Goal: Book appointment/travel/reservation

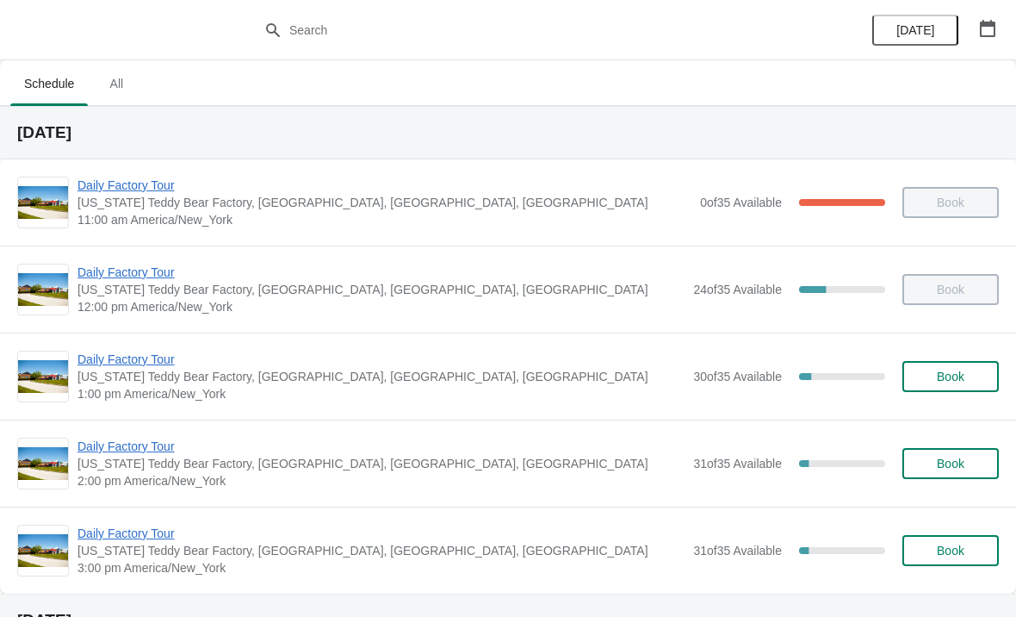
click at [142, 367] on span "Daily Factory Tour" at bounding box center [381, 359] width 607 height 17
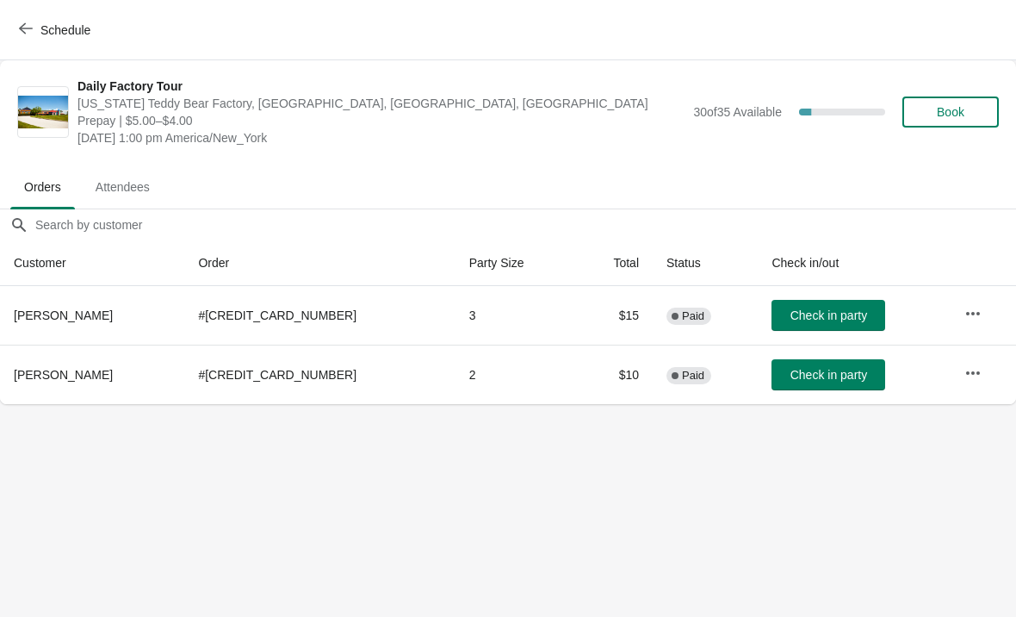
click at [25, 32] on icon "button" at bounding box center [26, 29] width 14 height 14
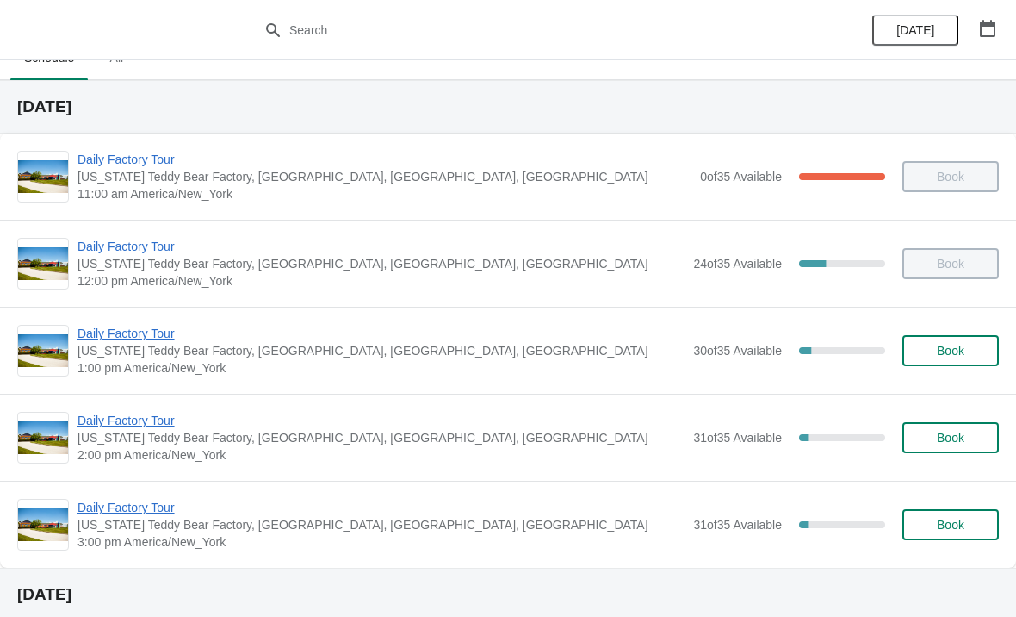
scroll to position [28, 0]
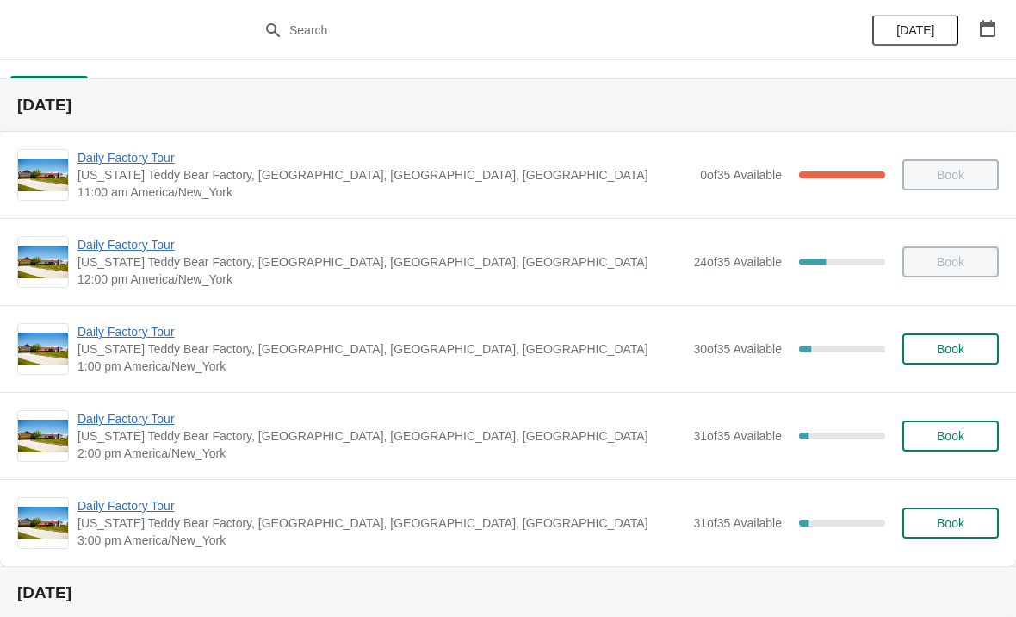
click at [129, 246] on span "Daily Factory Tour" at bounding box center [381, 244] width 607 height 17
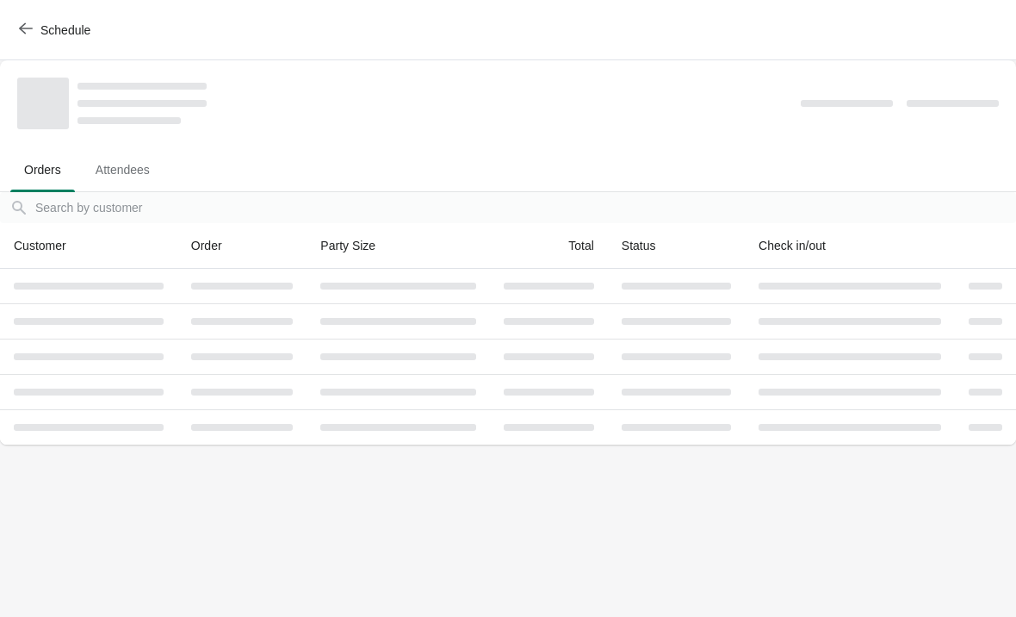
scroll to position [0, 0]
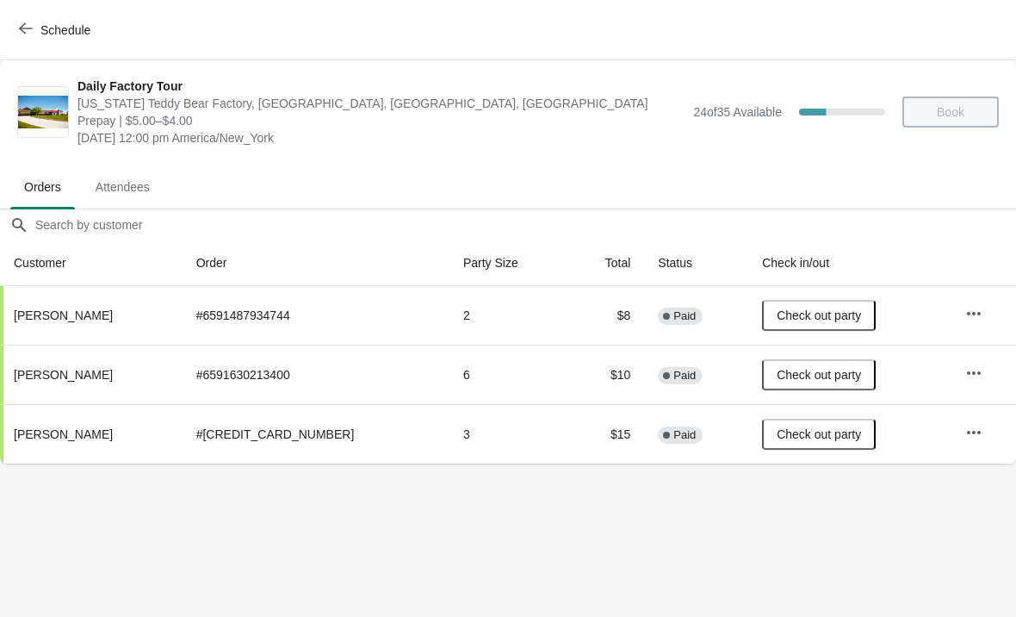
click at [30, 33] on icon "button" at bounding box center [26, 29] width 14 height 14
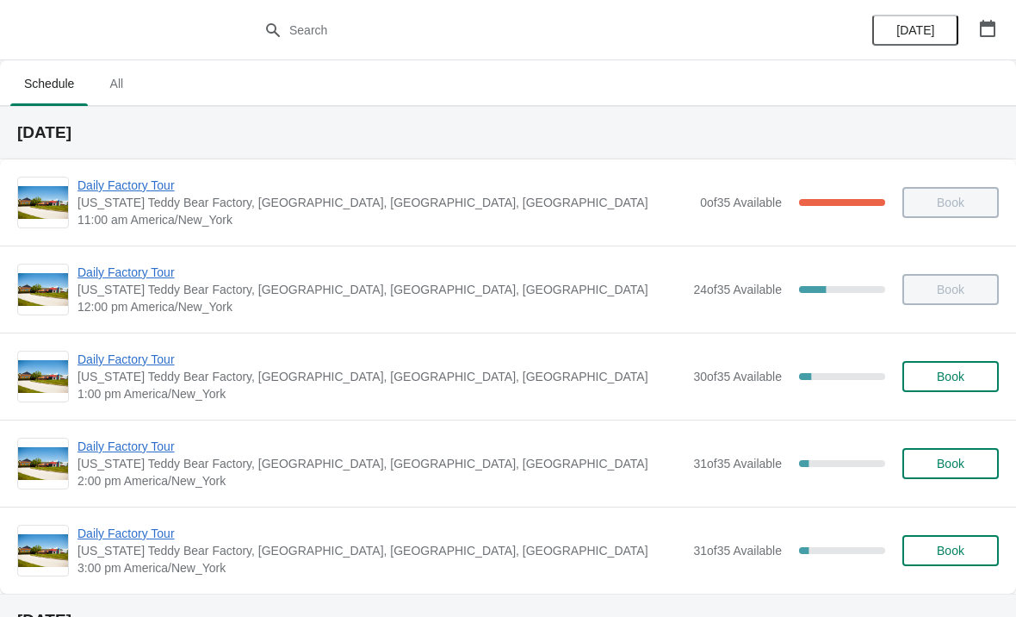
click at [105, 531] on span "Daily Factory Tour" at bounding box center [381, 533] width 607 height 17
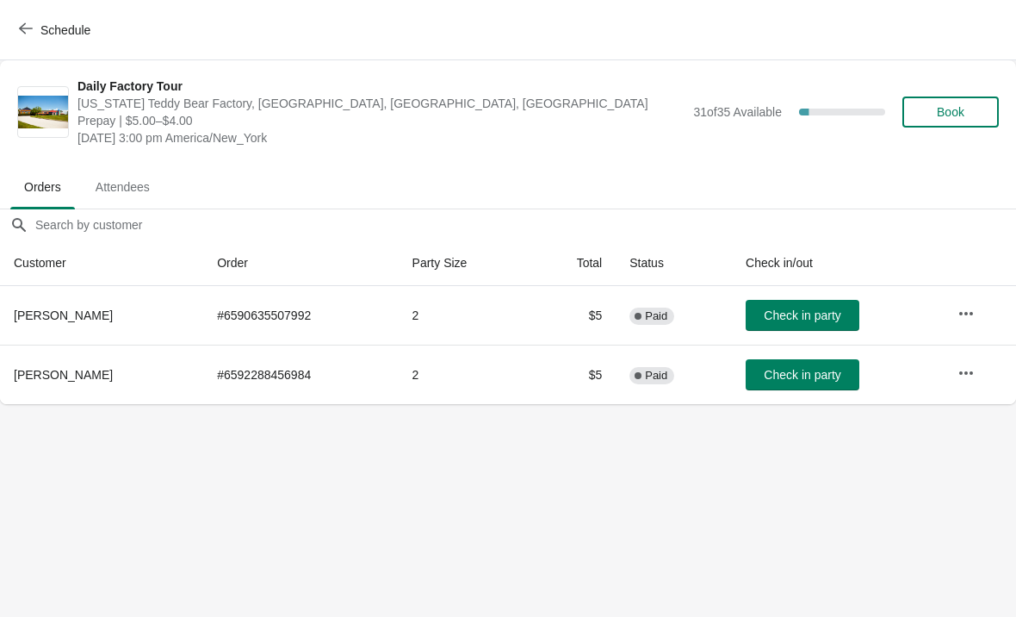
click at [26, 29] on icon "button" at bounding box center [26, 29] width 14 height 14
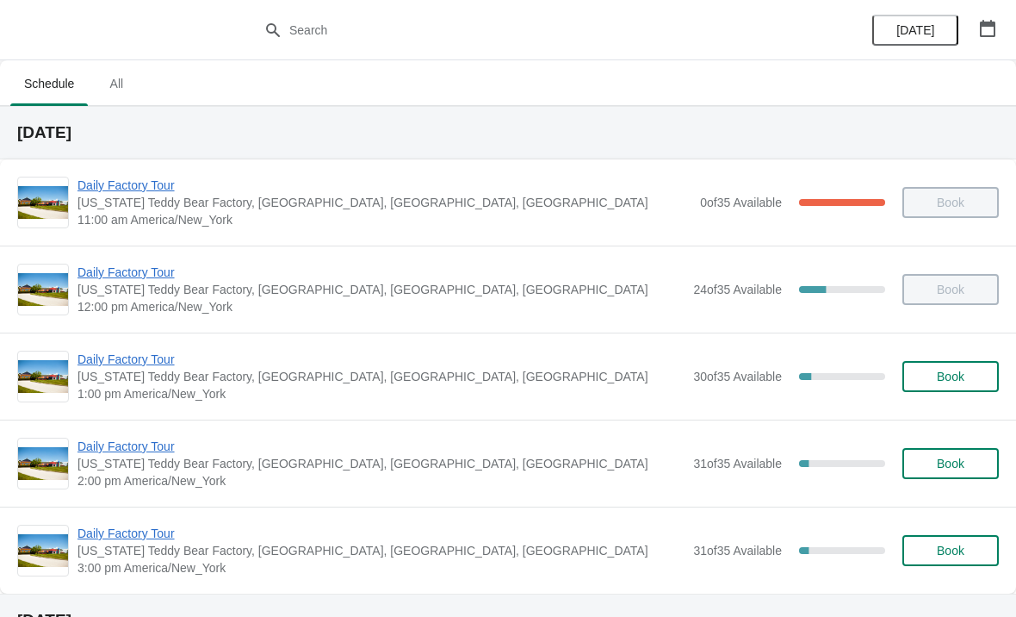
click at [162, 362] on span "Daily Factory Tour" at bounding box center [381, 359] width 607 height 17
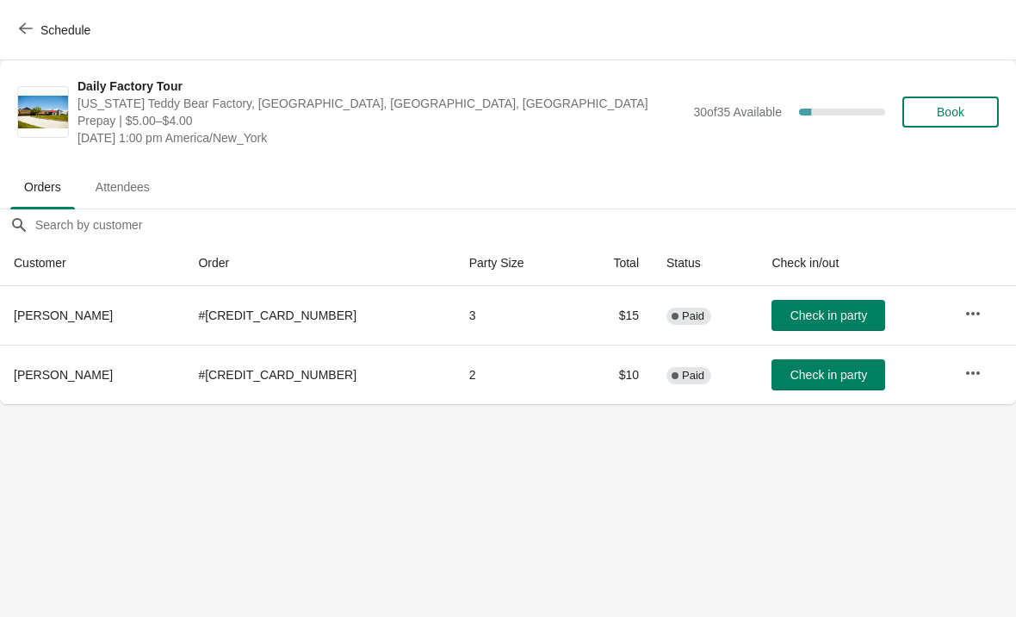
click at [791, 380] on span "Check in party" at bounding box center [829, 375] width 77 height 14
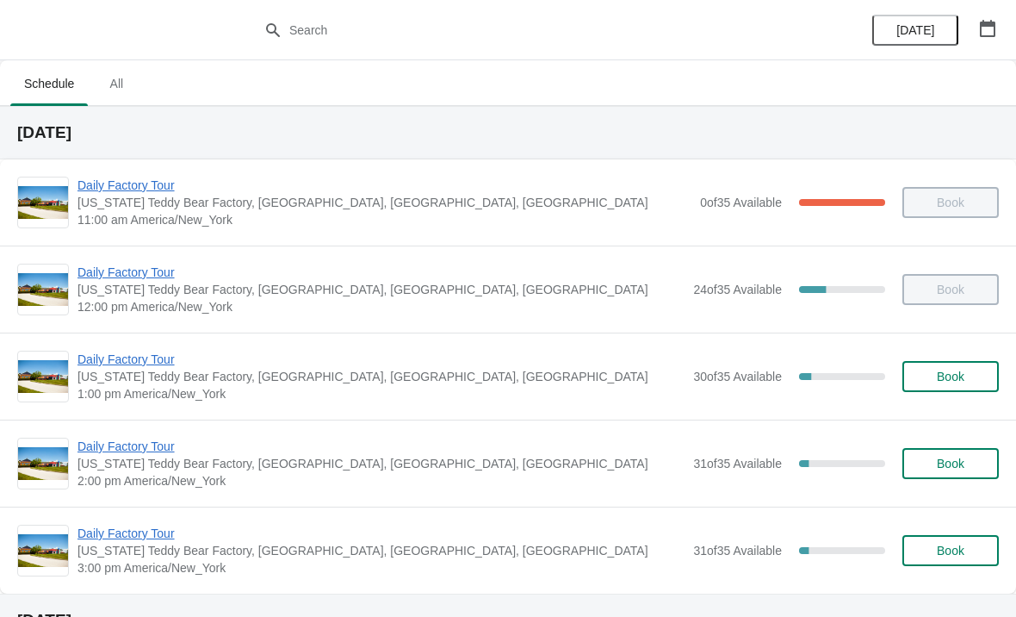
click at [987, 28] on icon "button" at bounding box center [987, 28] width 17 height 17
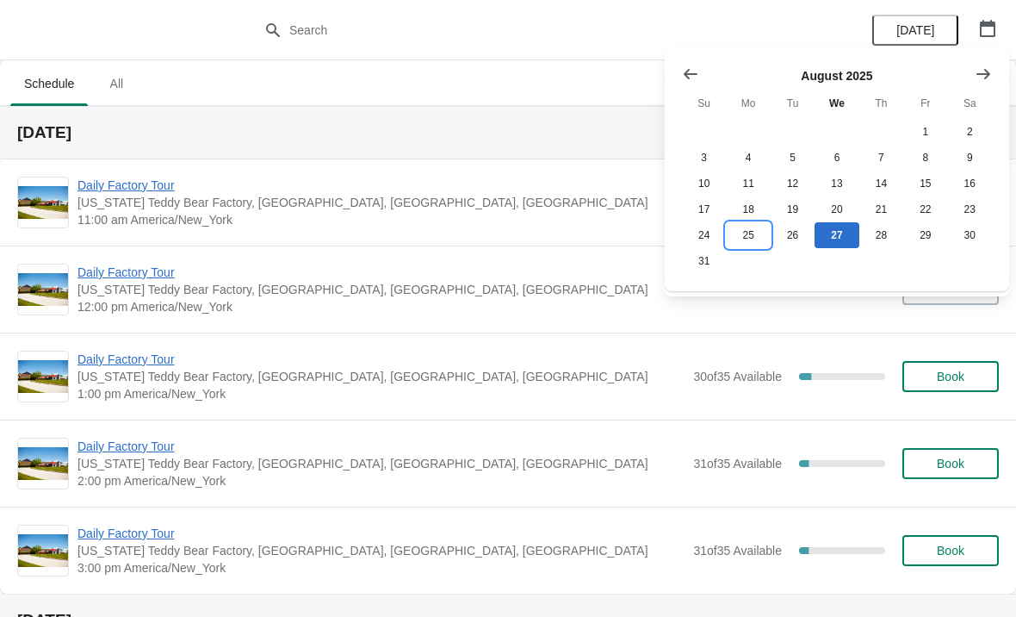
click at [749, 239] on button "25" at bounding box center [748, 235] width 44 height 26
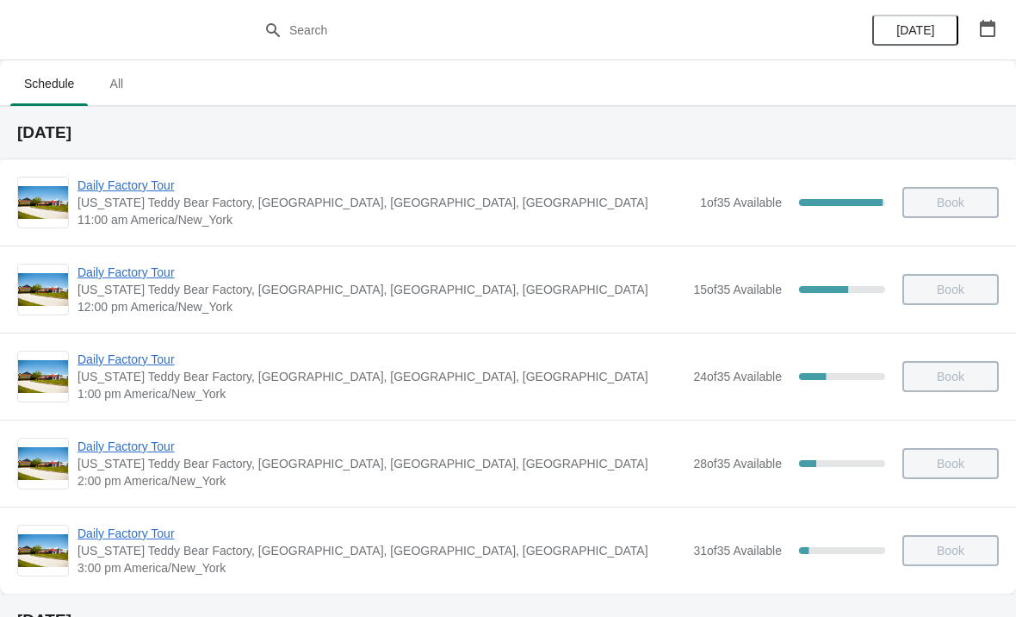
click at [166, 525] on span "Daily Factory Tour" at bounding box center [381, 533] width 607 height 17
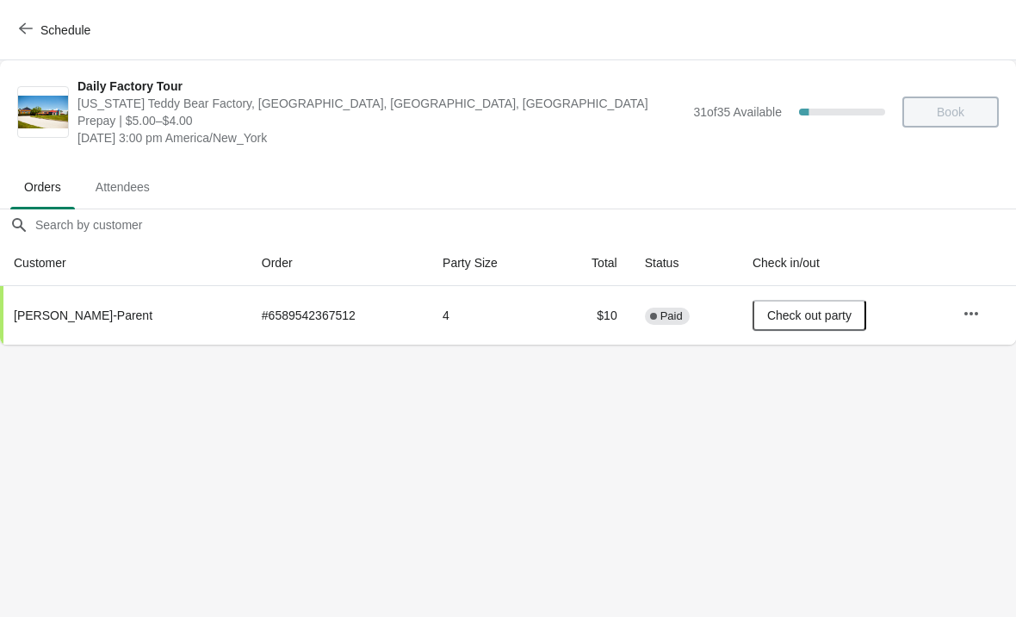
click at [25, 41] on button "Schedule" at bounding box center [57, 30] width 96 height 31
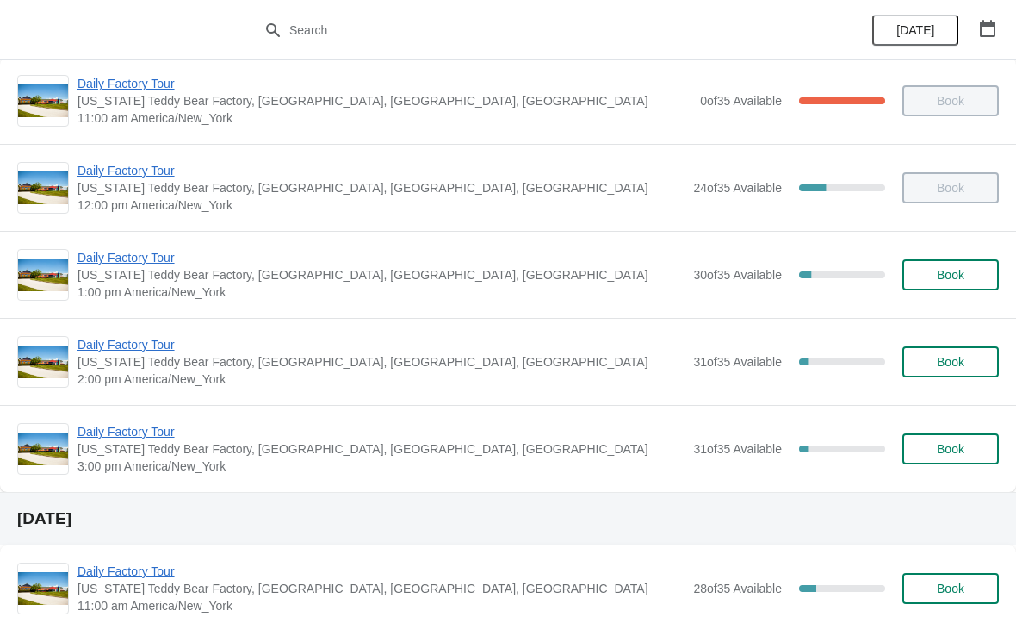
scroll to position [105, 0]
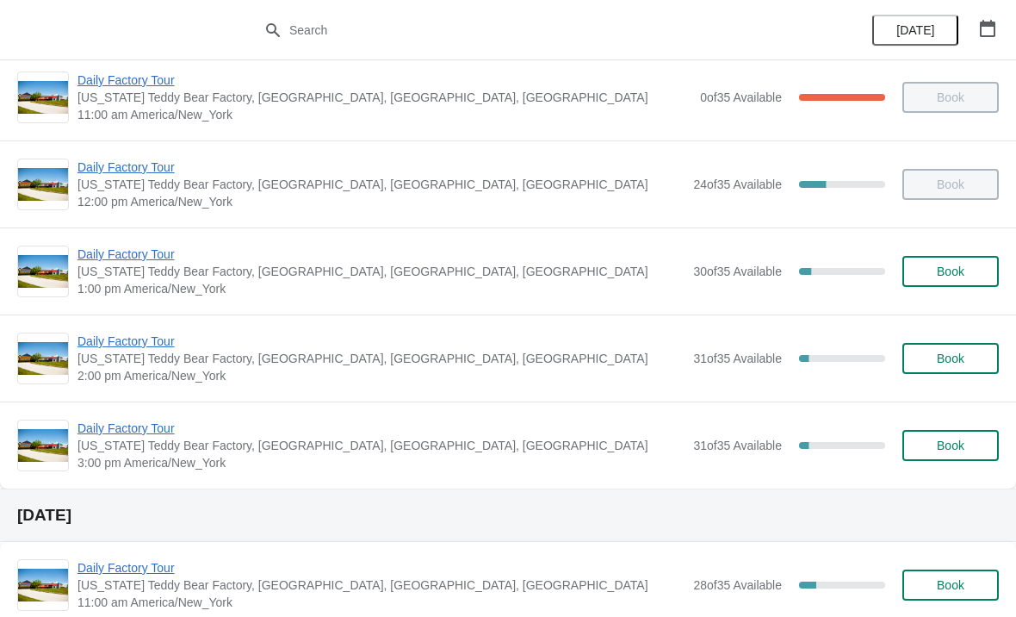
click at [134, 433] on span "Daily Factory Tour" at bounding box center [381, 427] width 607 height 17
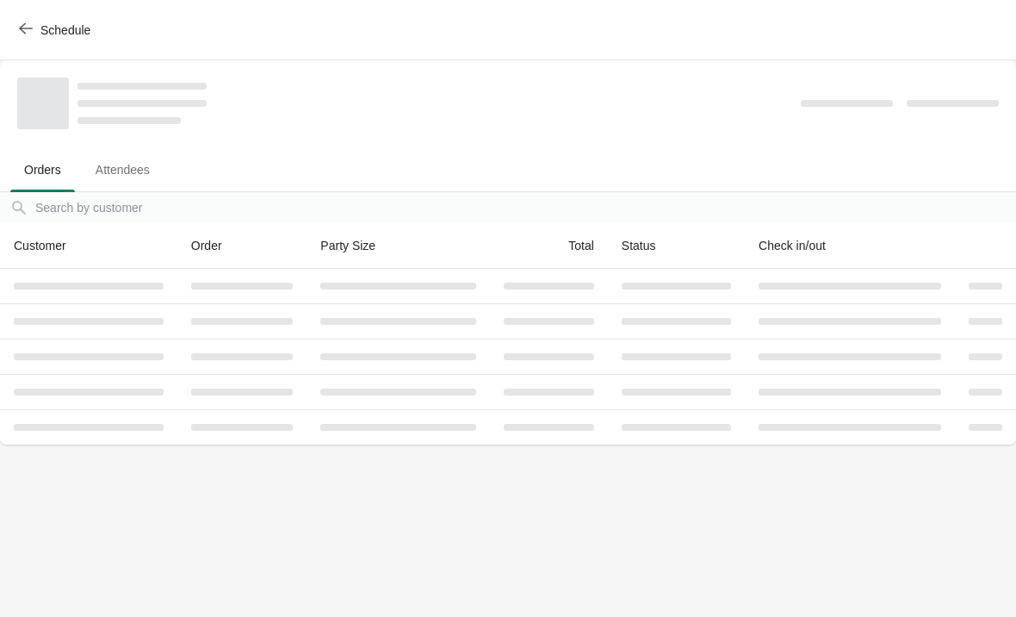
scroll to position [0, 0]
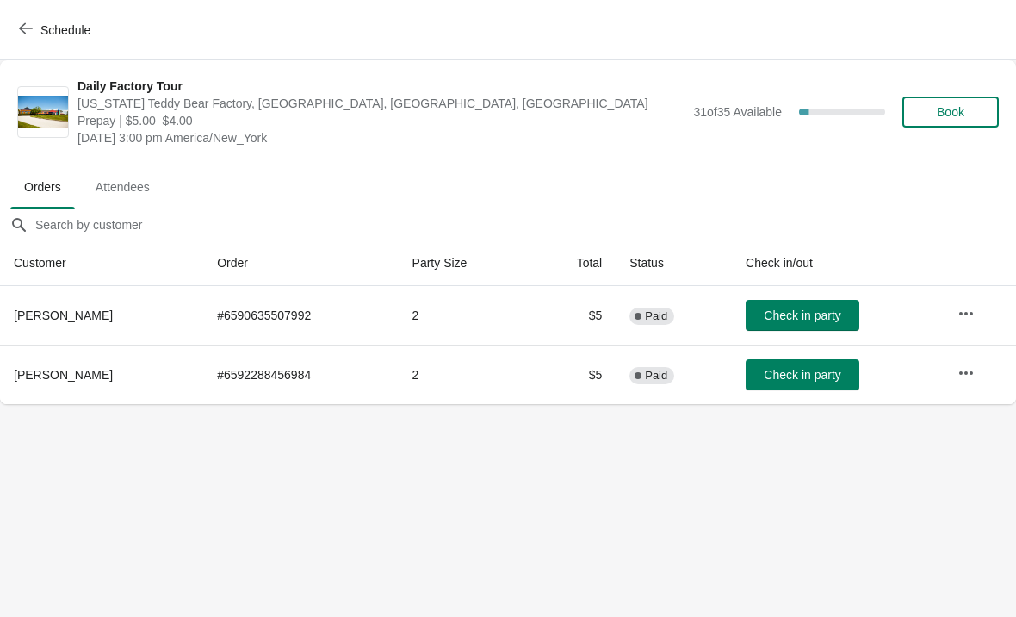
click at [28, 39] on button "Schedule" at bounding box center [57, 30] width 96 height 31
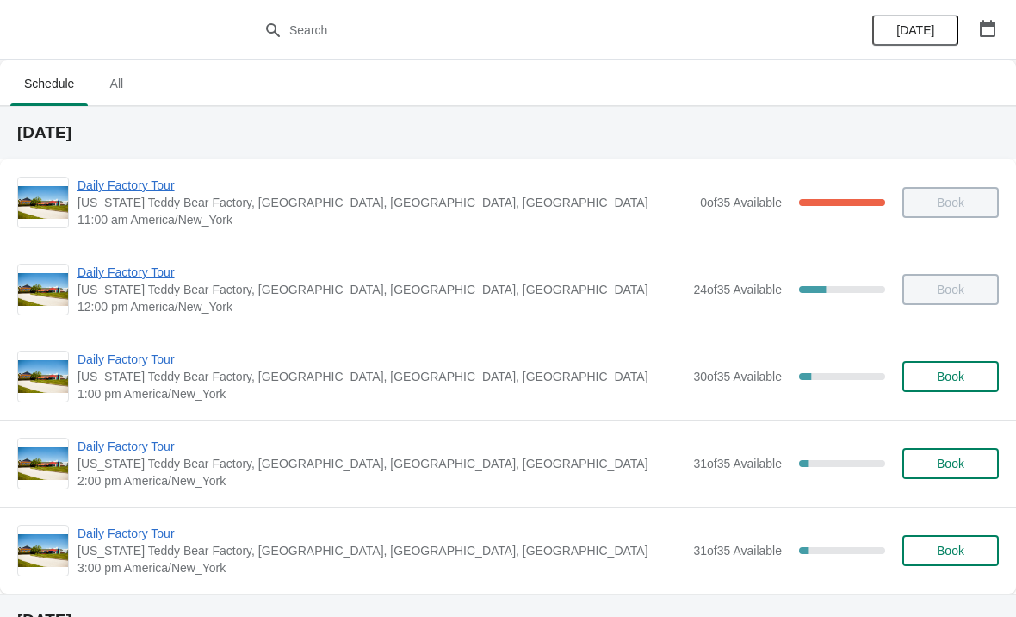
click at [147, 444] on span "Daily Factory Tour" at bounding box center [381, 446] width 607 height 17
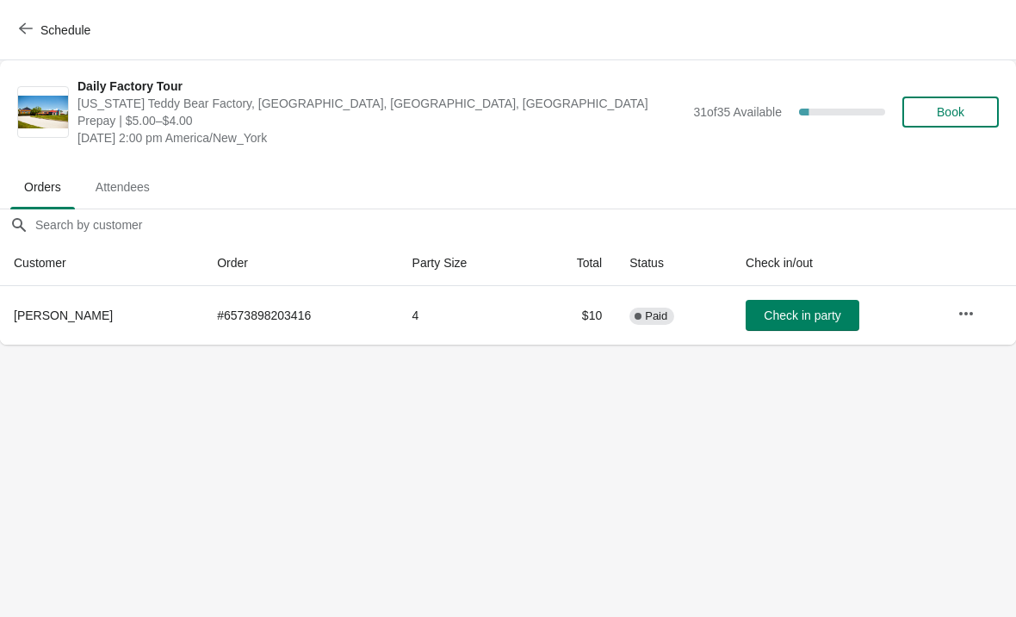
click at [29, 34] on icon "button" at bounding box center [26, 29] width 14 height 14
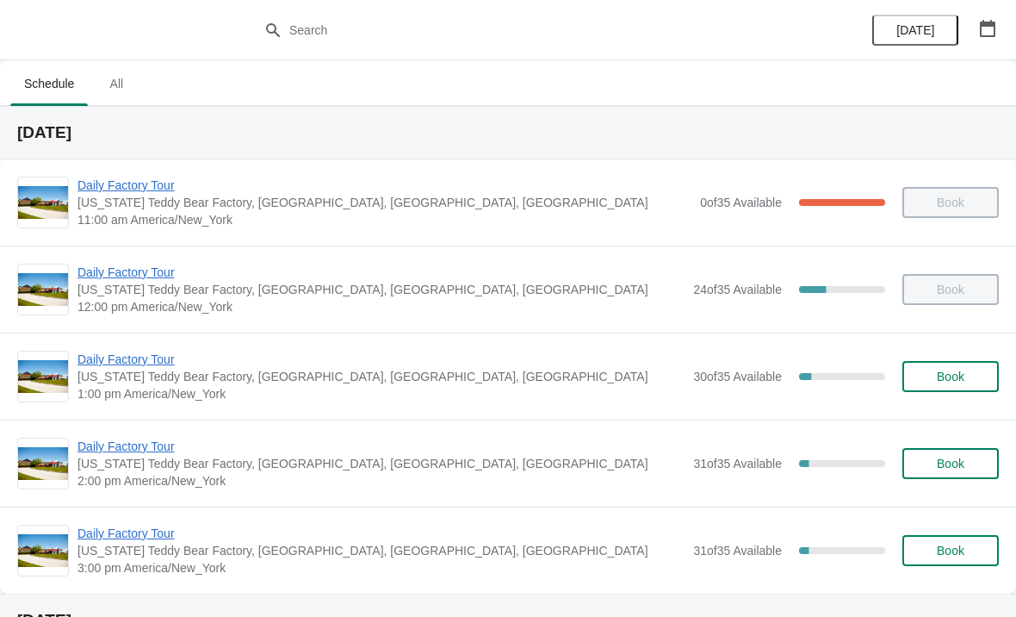
click at [151, 538] on span "Daily Factory Tour" at bounding box center [381, 533] width 607 height 17
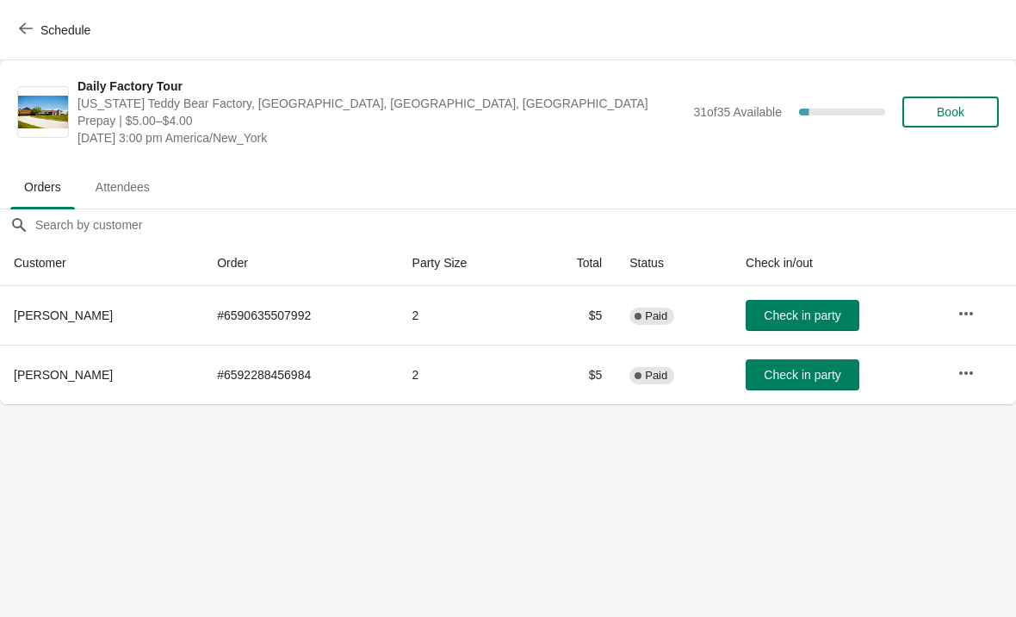
click at [969, 318] on icon "button" at bounding box center [966, 313] width 17 height 17
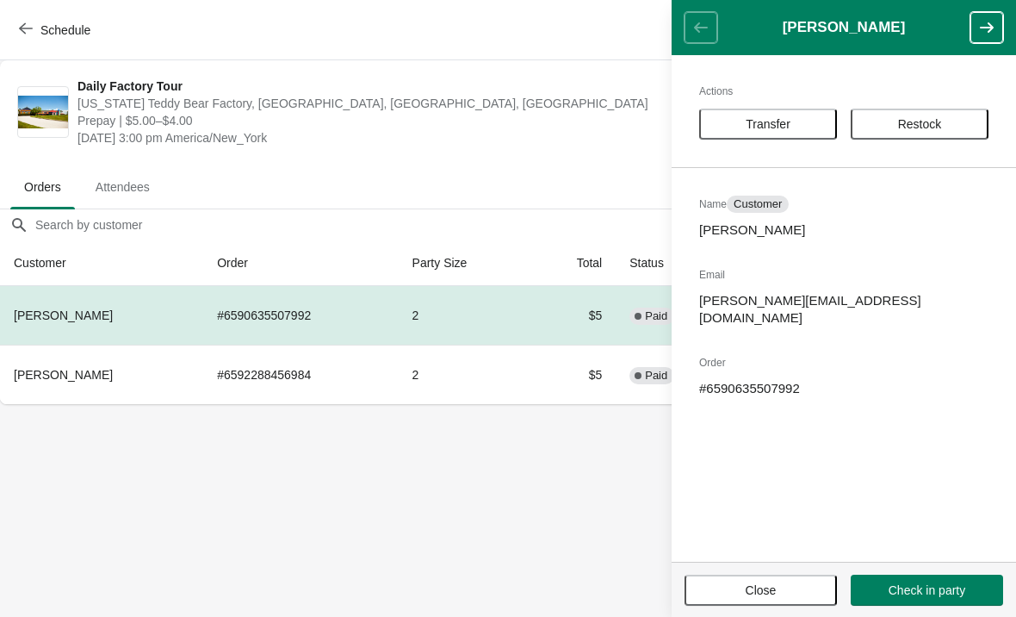
click at [790, 119] on span "Transfer" at bounding box center [768, 124] width 45 height 14
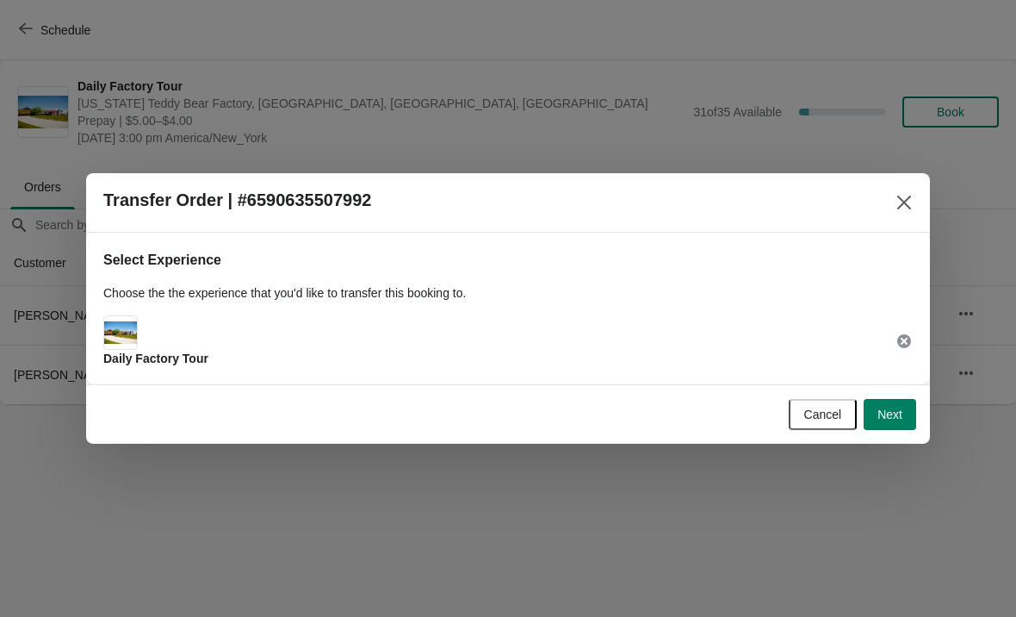
click at [893, 422] on button "Next" at bounding box center [890, 414] width 53 height 31
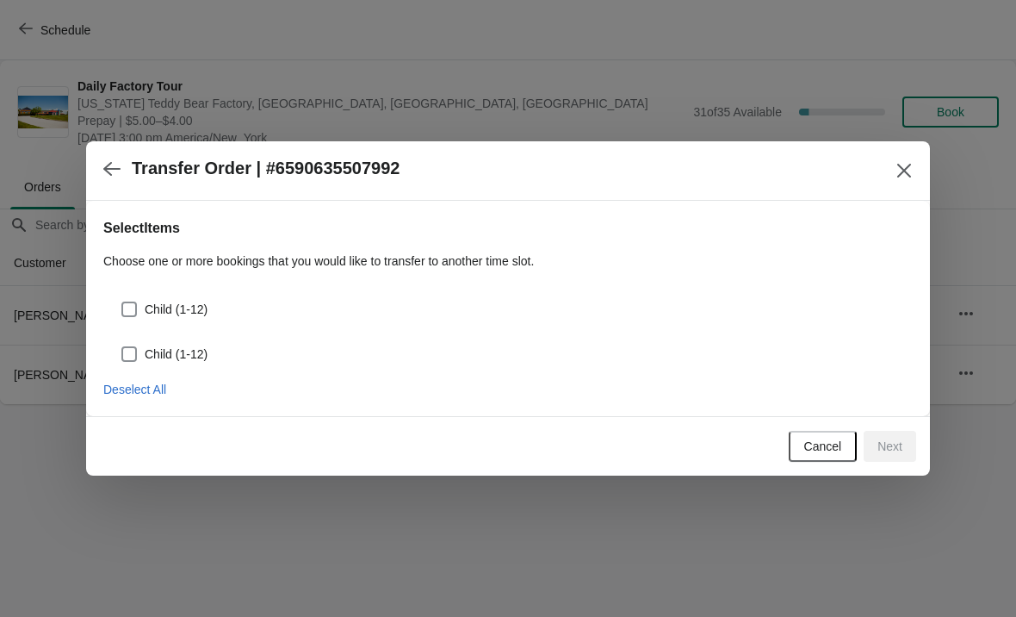
click at [909, 170] on icon "Close" at bounding box center [904, 170] width 17 height 17
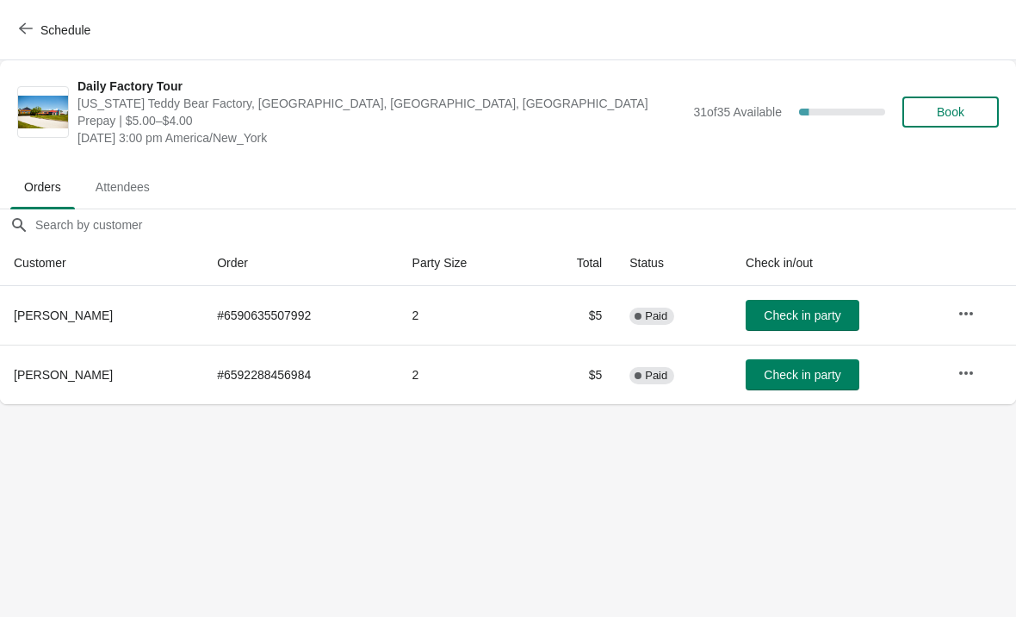
click at [16, 43] on button "Schedule" at bounding box center [57, 30] width 96 height 31
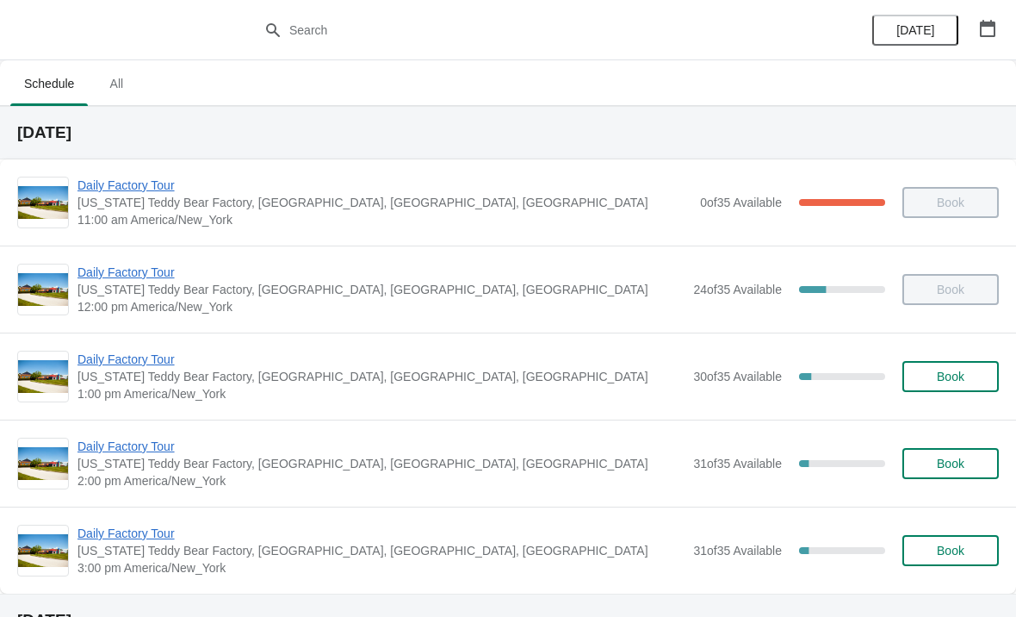
click at [157, 444] on span "Daily Factory Tour" at bounding box center [381, 446] width 607 height 17
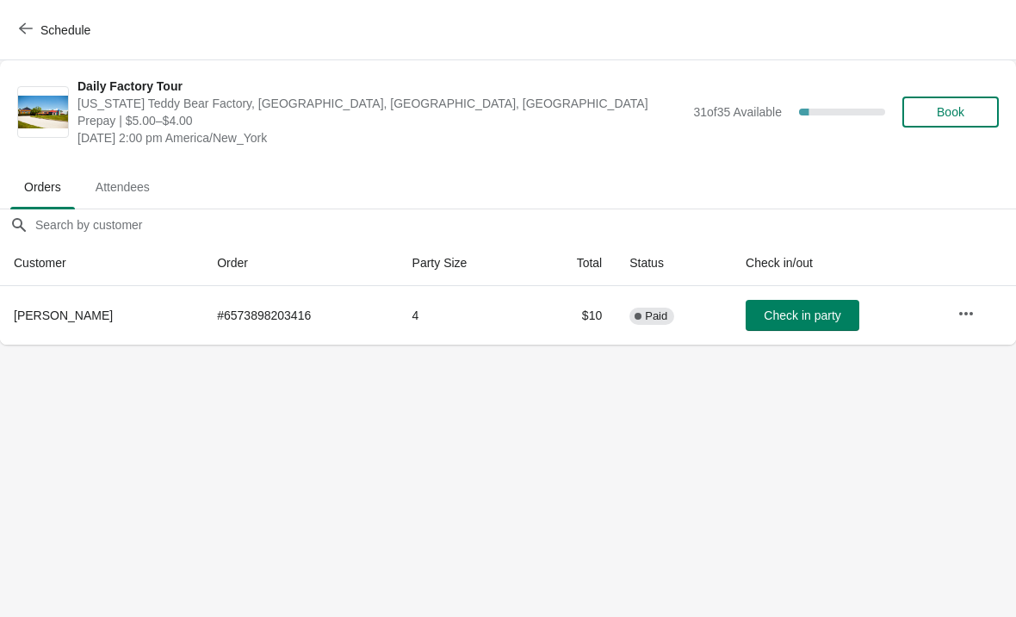
click at [28, 28] on icon "button" at bounding box center [26, 28] width 14 height 11
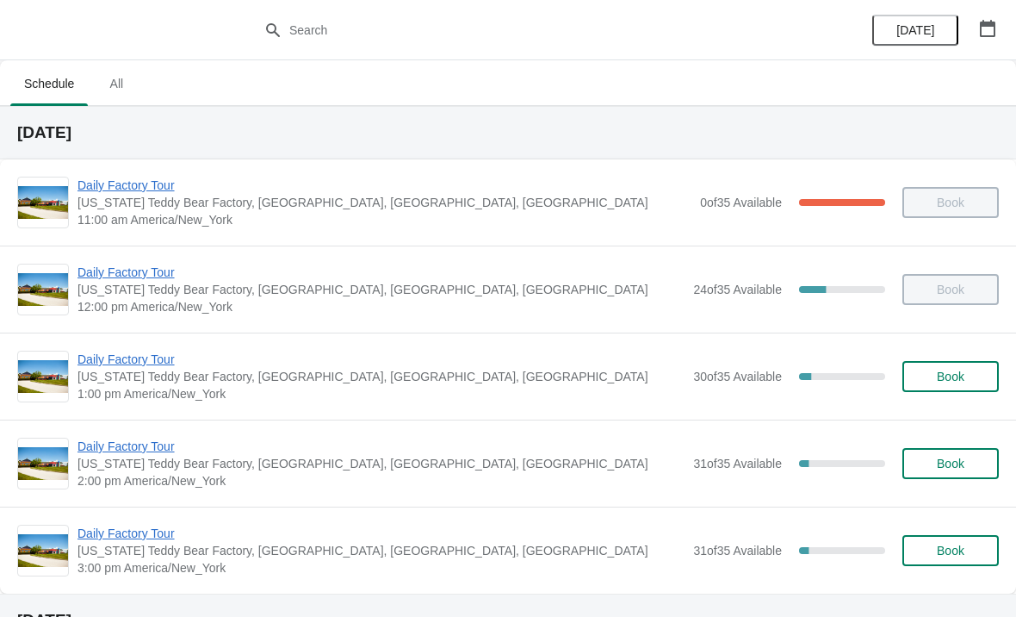
click at [990, 37] on button "button" at bounding box center [988, 28] width 31 height 31
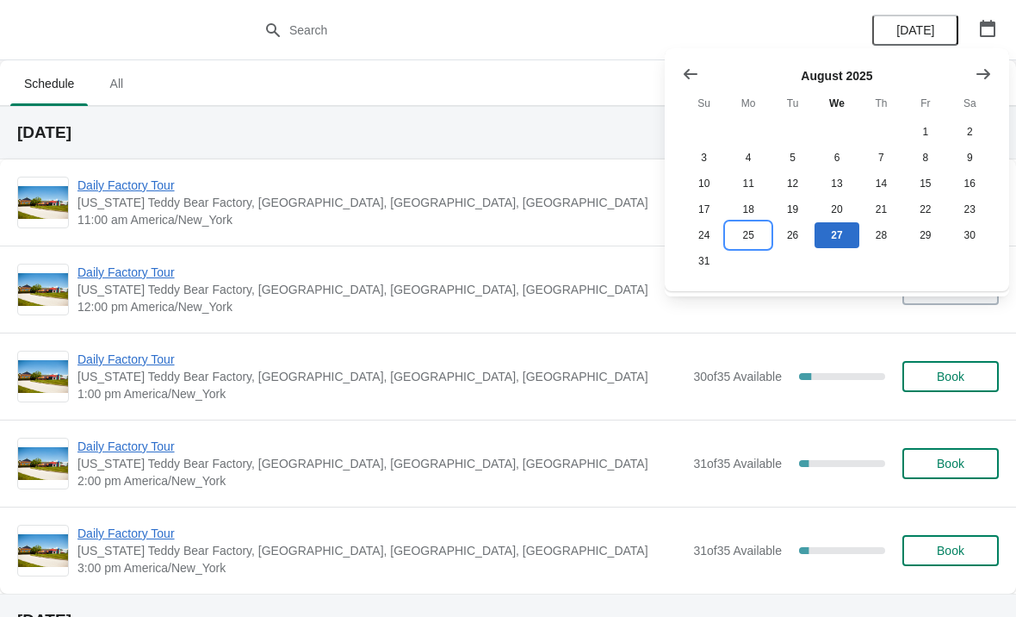
click at [745, 238] on button "25" at bounding box center [748, 235] width 44 height 26
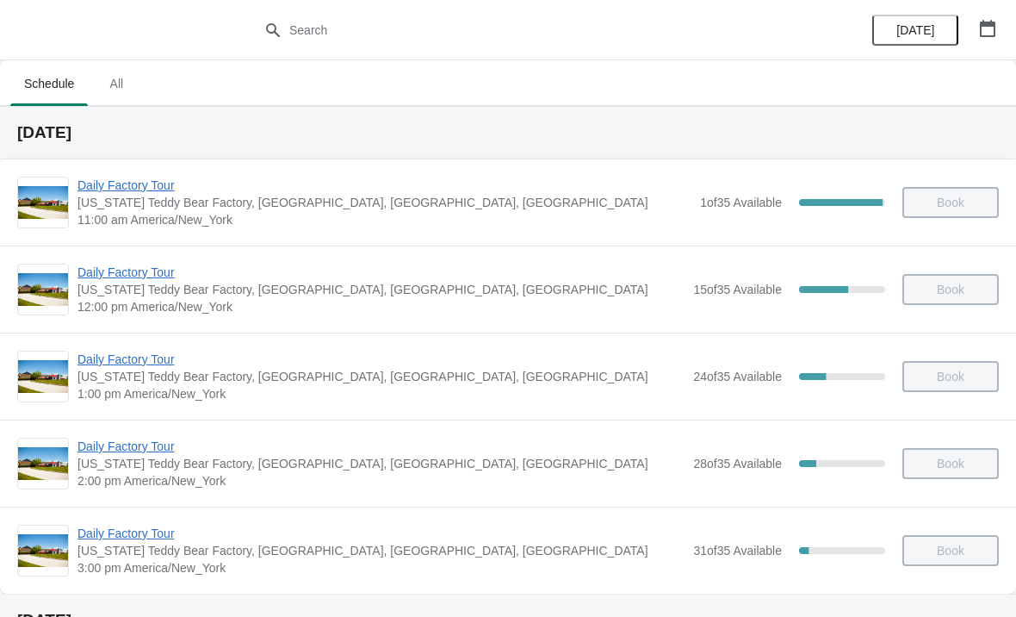
click at [138, 529] on span "Daily Factory Tour" at bounding box center [381, 533] width 607 height 17
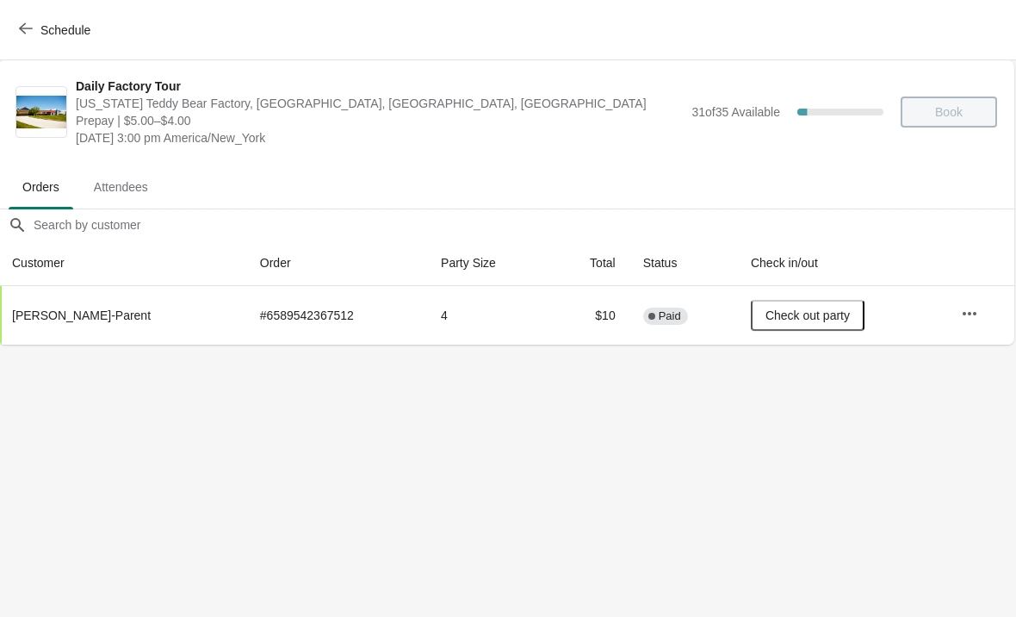
scroll to position [0, 1]
click at [28, 28] on icon "button" at bounding box center [26, 28] width 14 height 11
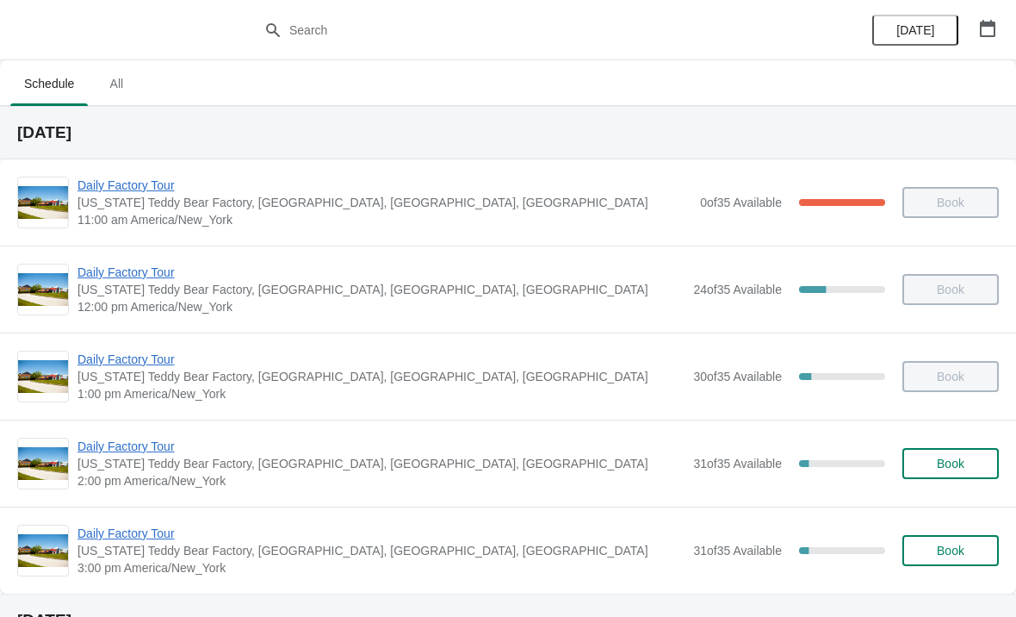
click at [134, 536] on span "Daily Factory Tour" at bounding box center [381, 533] width 607 height 17
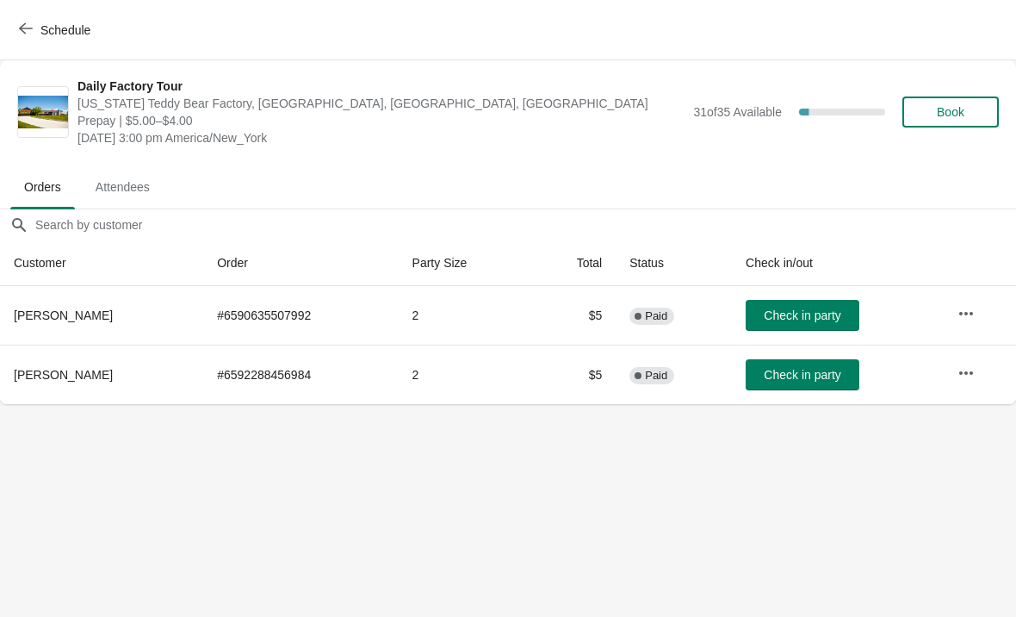
click at [964, 316] on icon "button" at bounding box center [966, 313] width 17 height 17
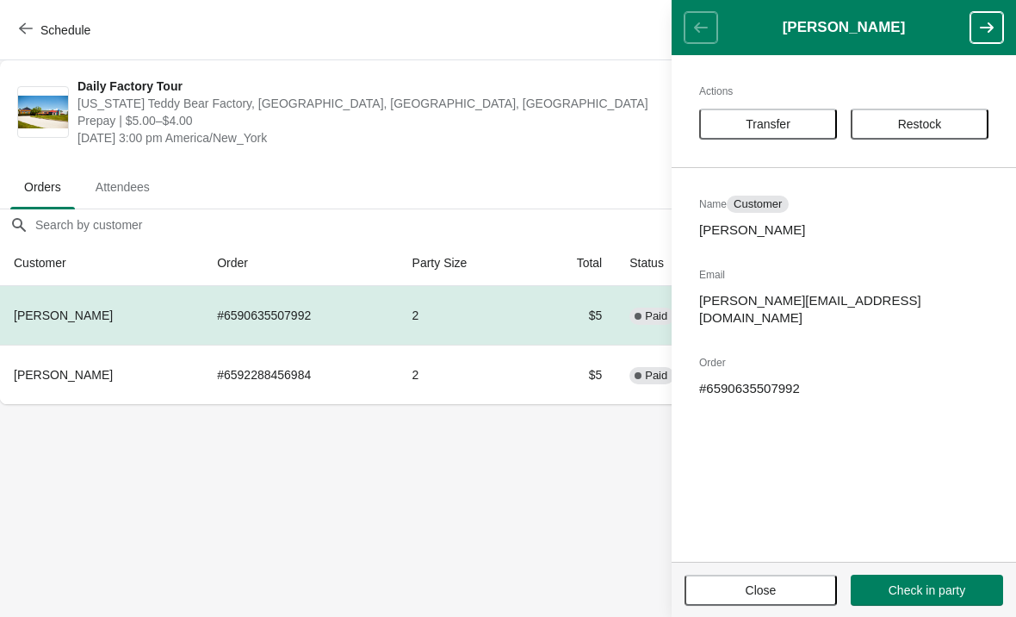
click at [781, 121] on span "Transfer" at bounding box center [768, 124] width 45 height 14
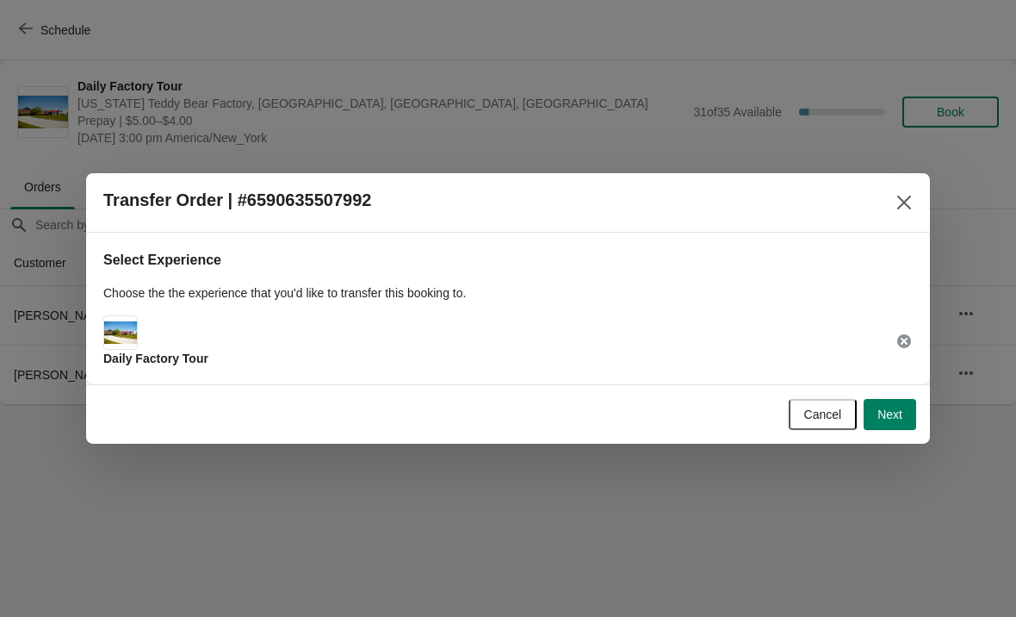
click at [886, 419] on span "Next" at bounding box center [890, 414] width 25 height 14
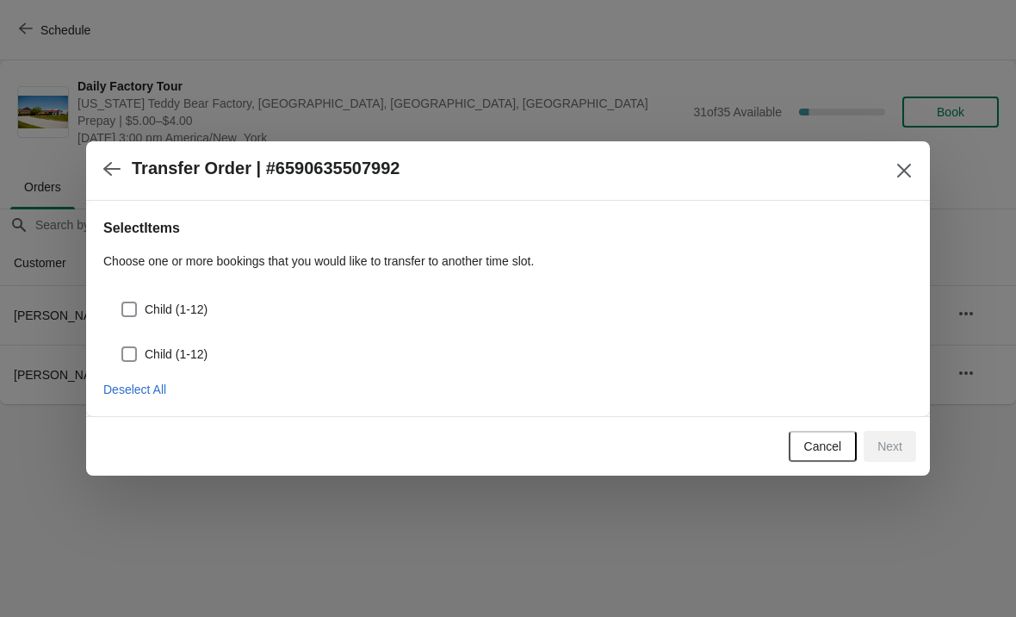
click at [905, 171] on icon "Close" at bounding box center [905, 171] width 14 height 14
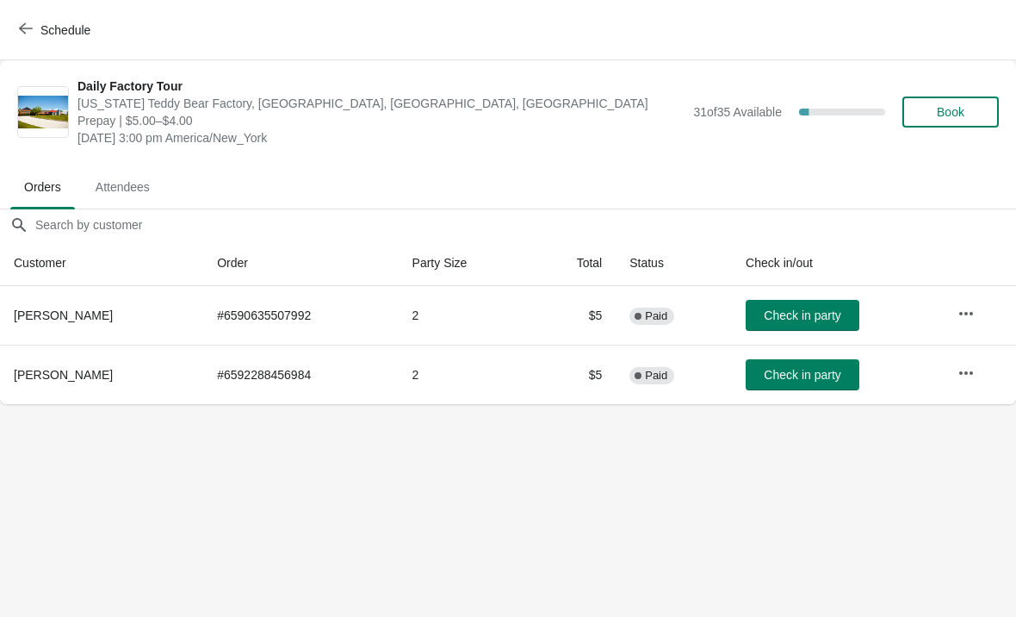
click at [30, 41] on button "Schedule" at bounding box center [57, 30] width 96 height 31
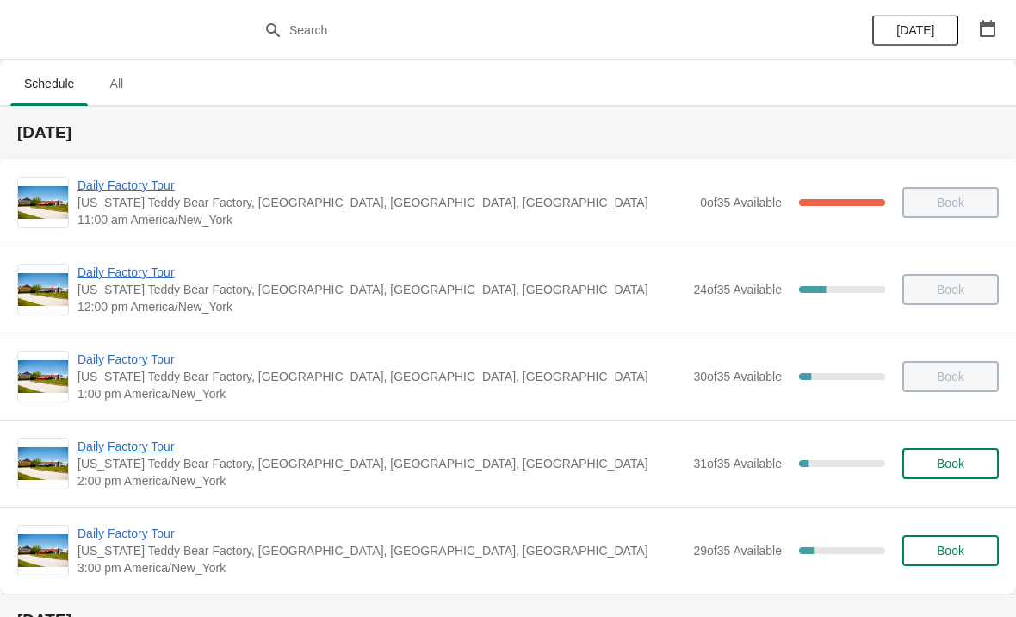
click at [153, 443] on span "Daily Factory Tour" at bounding box center [381, 446] width 607 height 17
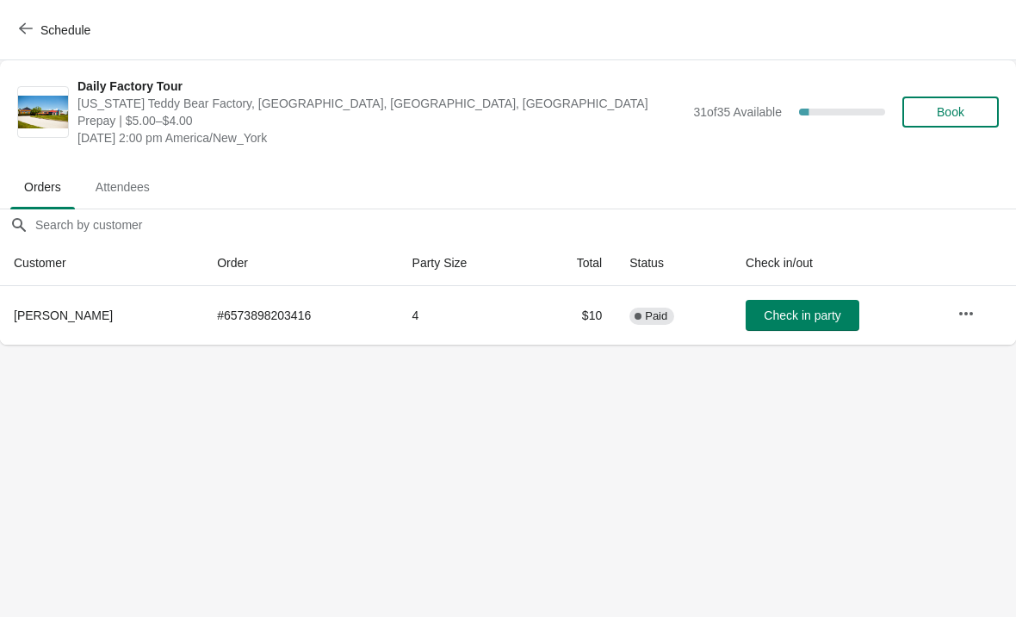
click at [820, 315] on span "Check in party" at bounding box center [802, 315] width 77 height 14
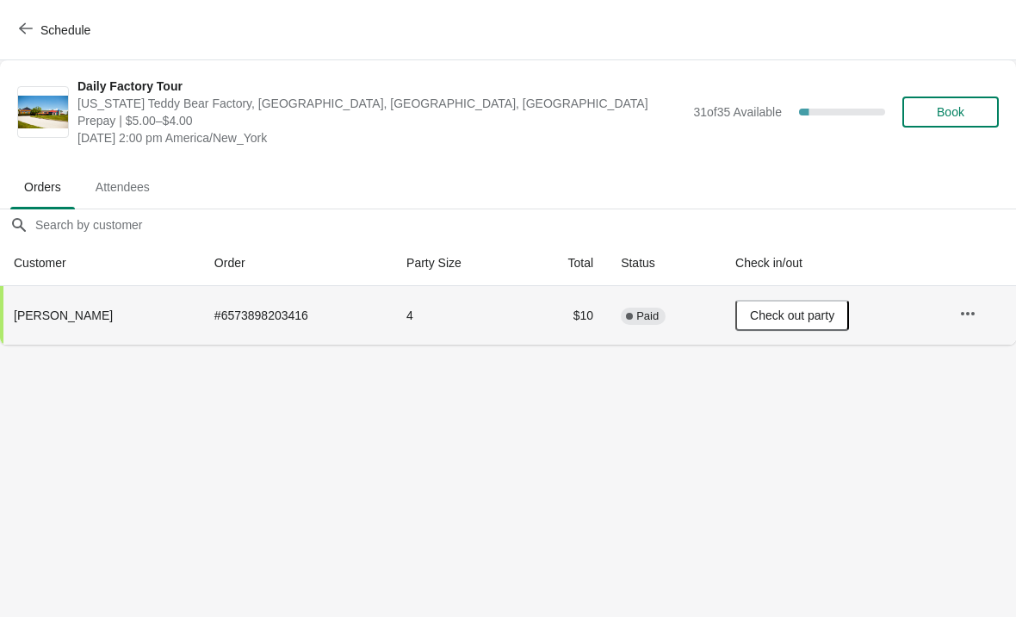
click at [39, 44] on button "Schedule" at bounding box center [57, 30] width 96 height 31
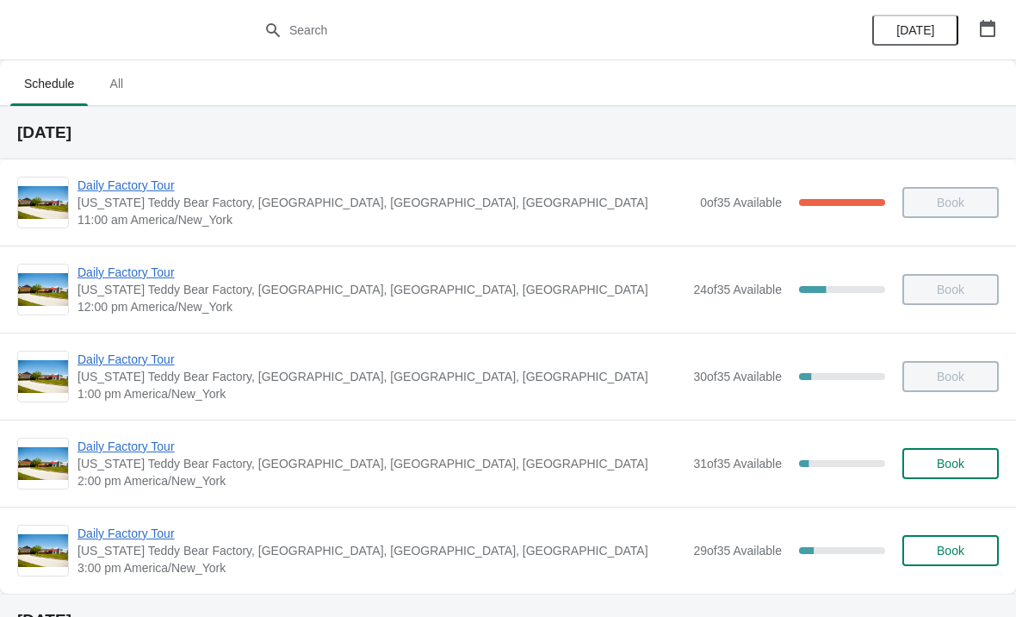
click at [141, 540] on span "Daily Factory Tour" at bounding box center [381, 533] width 607 height 17
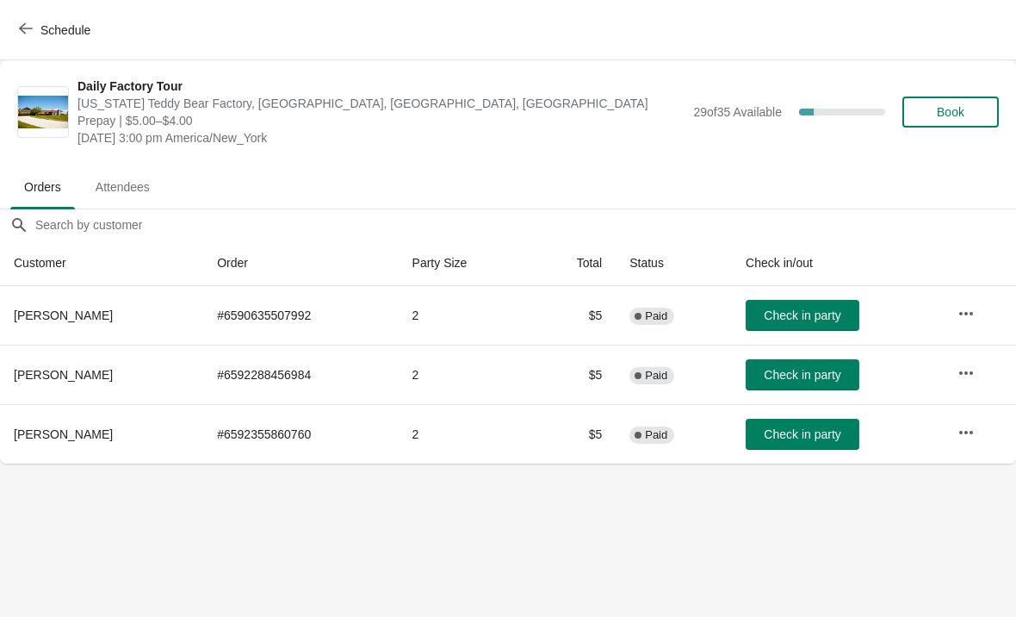
click at [969, 314] on icon "button" at bounding box center [967, 312] width 14 height 3
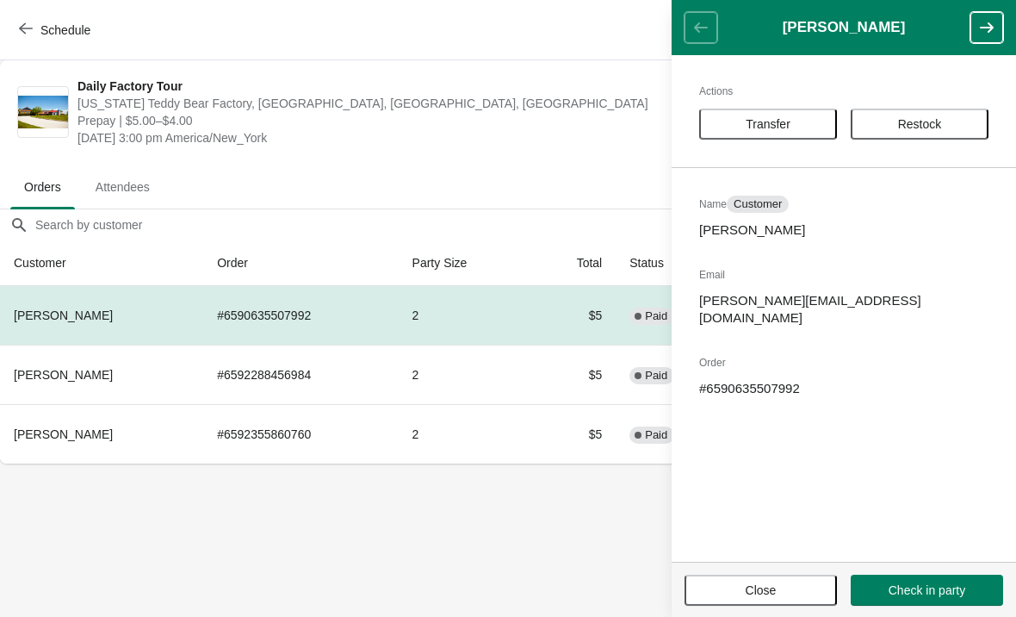
click at [805, 127] on span "Transfer" at bounding box center [768, 124] width 107 height 14
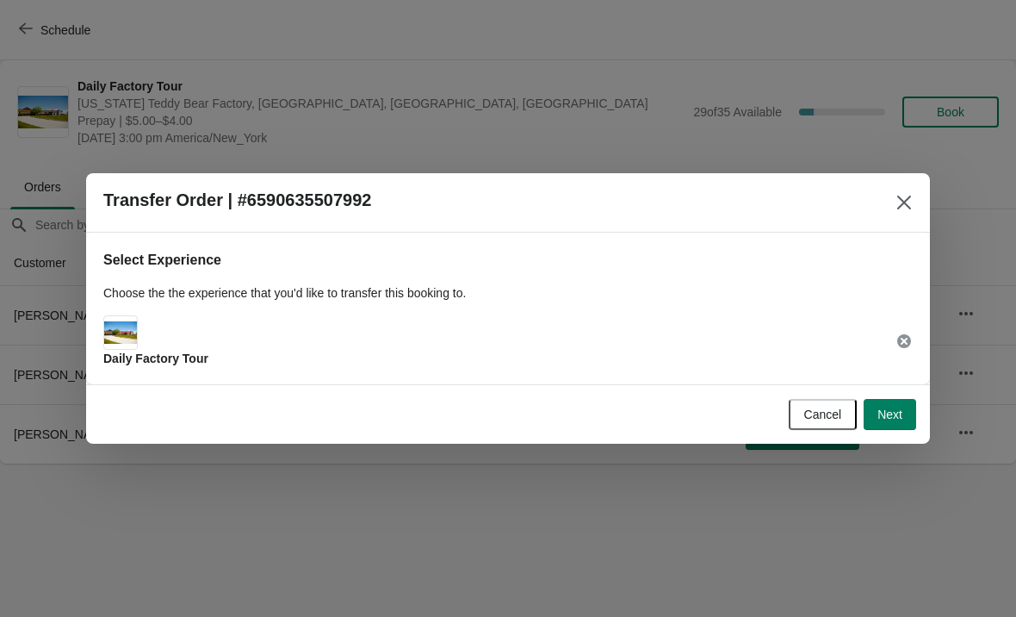
click at [883, 428] on button "Next" at bounding box center [890, 414] width 53 height 31
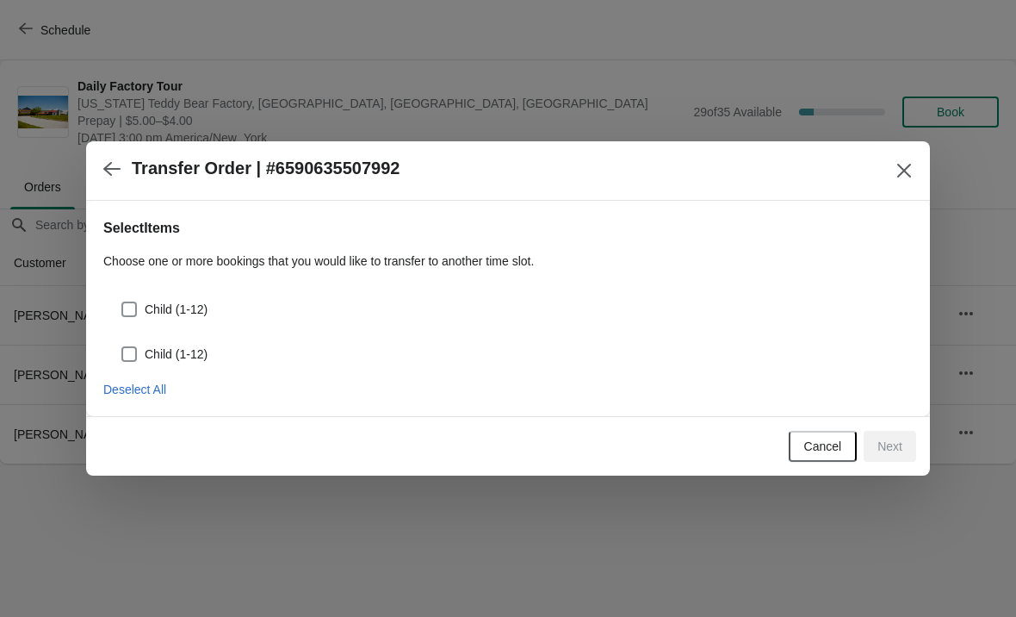
click at [127, 313] on span at bounding box center [129, 309] width 16 height 16
click at [122, 302] on input "Child (1-12)" at bounding box center [121, 301] width 1 height 1
checkbox input "true"
select select "Child (1-12)"
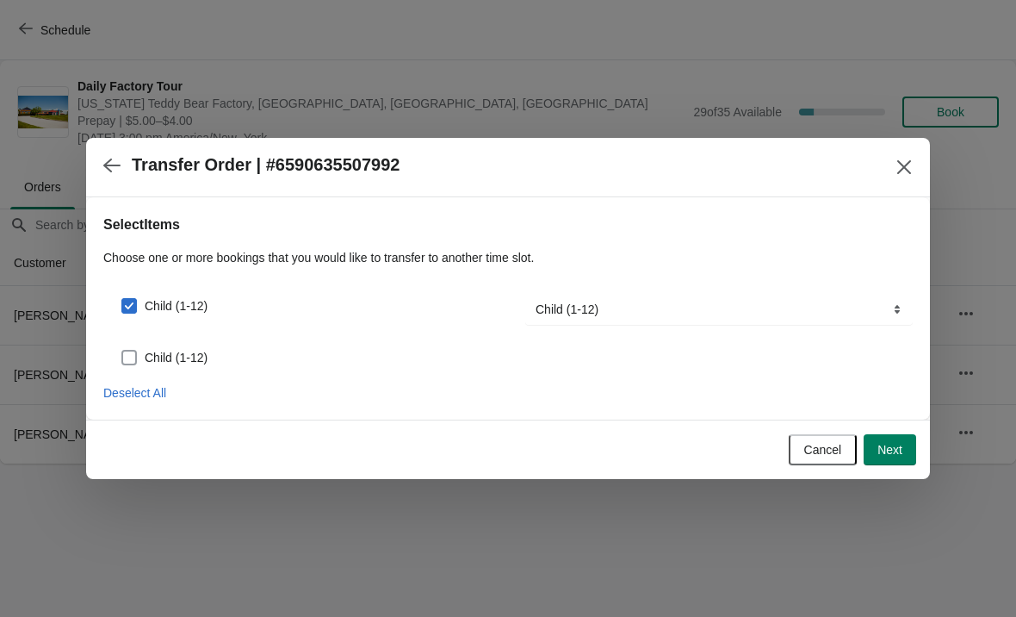
click at [153, 360] on span "Child (1-12)" at bounding box center [176, 357] width 63 height 17
click at [122, 351] on input "Child (1-12)" at bounding box center [121, 350] width 1 height 1
checkbox input "true"
select select "Child (1-12)"
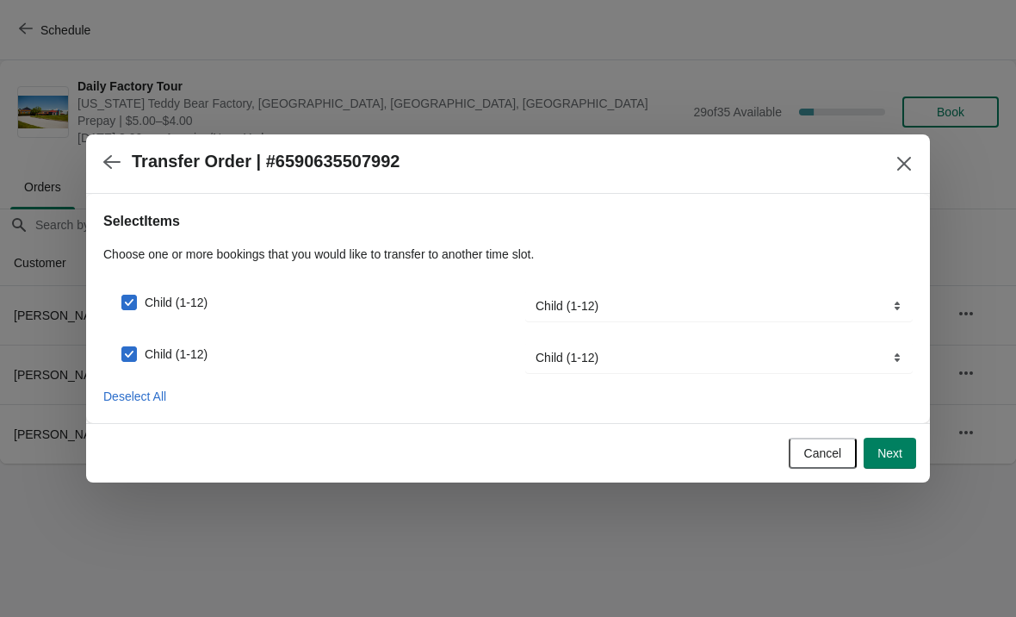
click at [897, 461] on button "Next" at bounding box center [890, 453] width 53 height 31
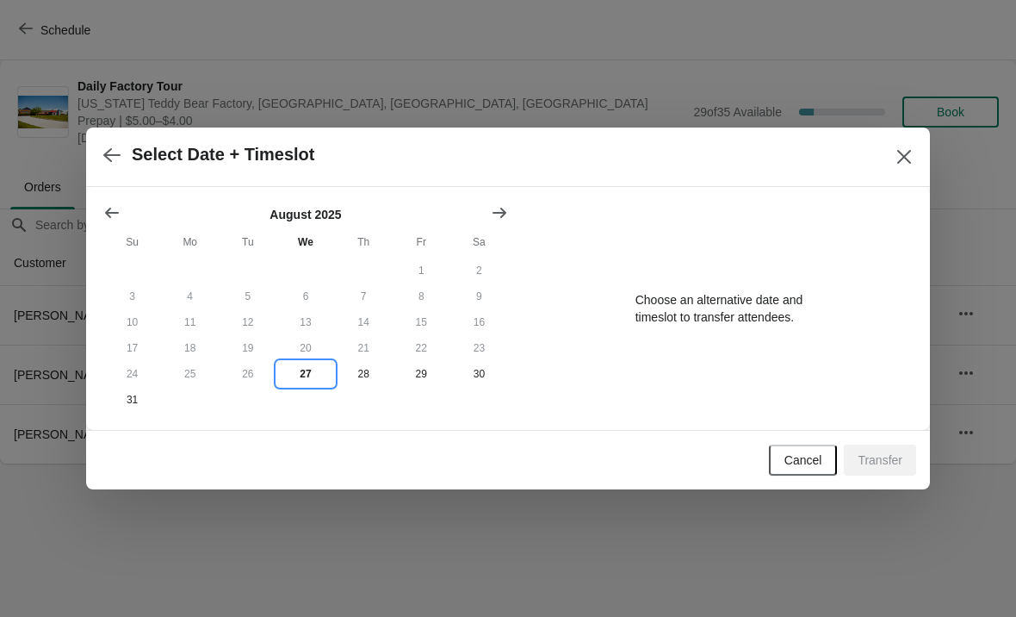
click at [298, 387] on button "27" at bounding box center [306, 374] width 58 height 26
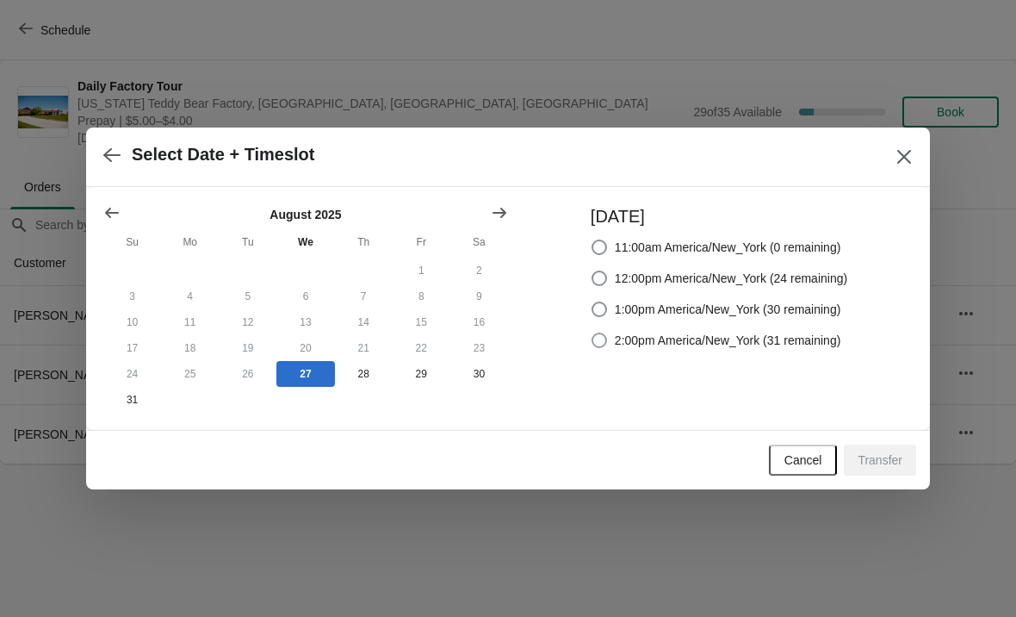
click at [615, 333] on span "2:00pm America/New_York (31 remaining)" at bounding box center [728, 340] width 227 height 17
click at [593, 333] on input "2:00pm America/New_York (31 remaining)" at bounding box center [592, 332] width 1 height 1
radio input "true"
click at [890, 467] on span "Transfer" at bounding box center [880, 460] width 45 height 14
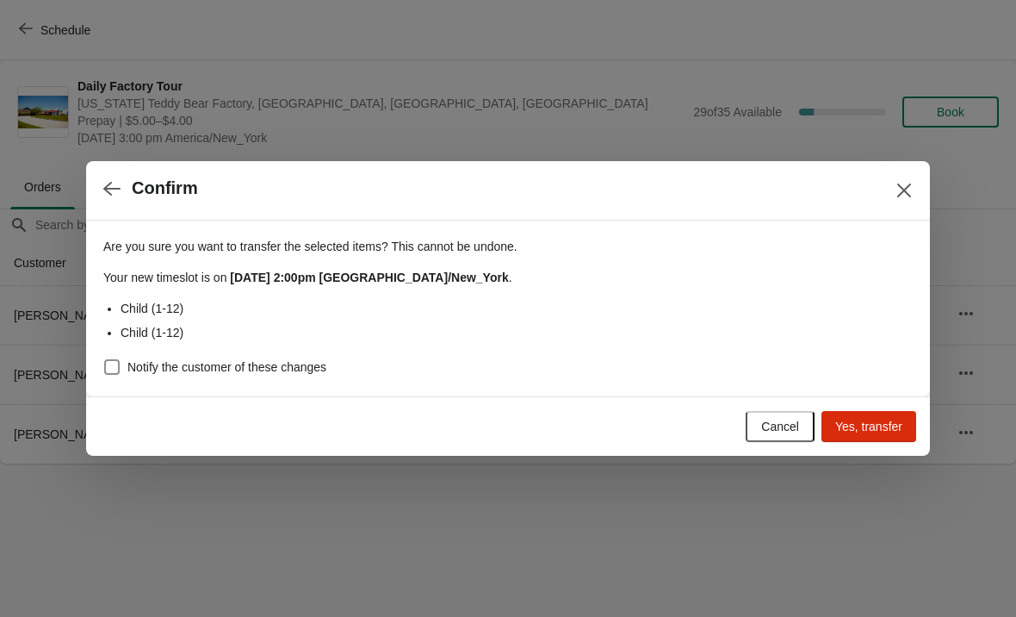
click at [882, 434] on button "Yes, transfer" at bounding box center [869, 426] width 95 height 31
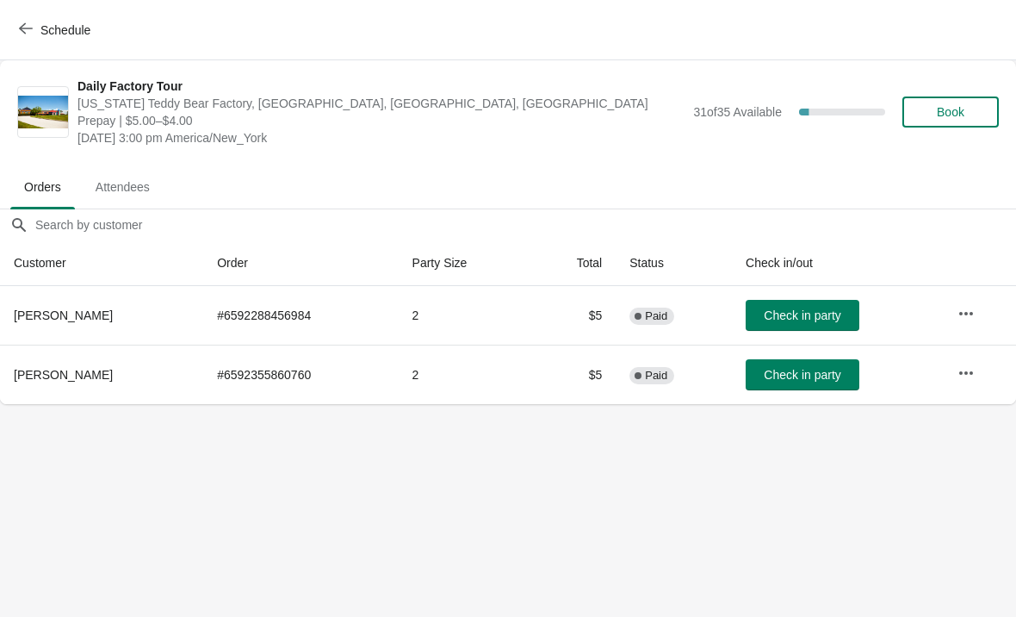
click at [33, 23] on span "Schedule" at bounding box center [56, 30] width 68 height 16
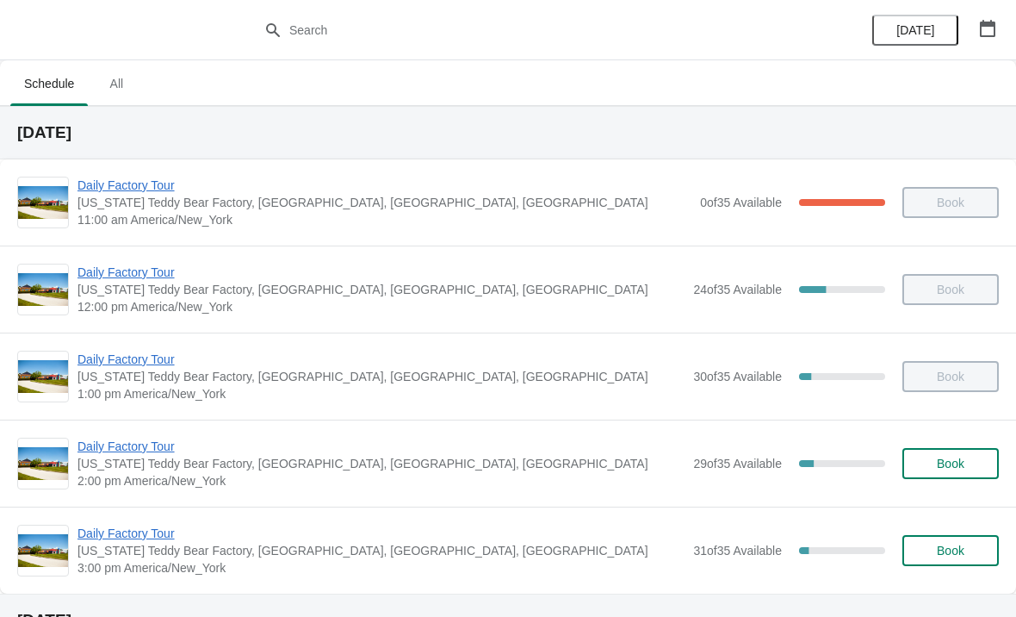
click at [116, 453] on span "Daily Factory Tour" at bounding box center [381, 446] width 607 height 17
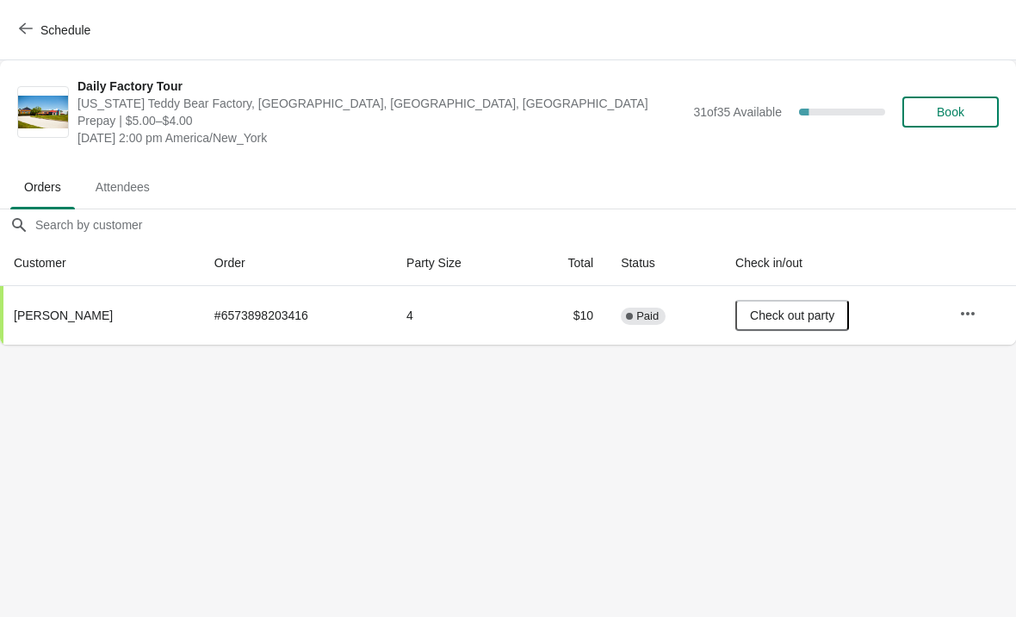
click at [27, 34] on icon "button" at bounding box center [26, 29] width 14 height 14
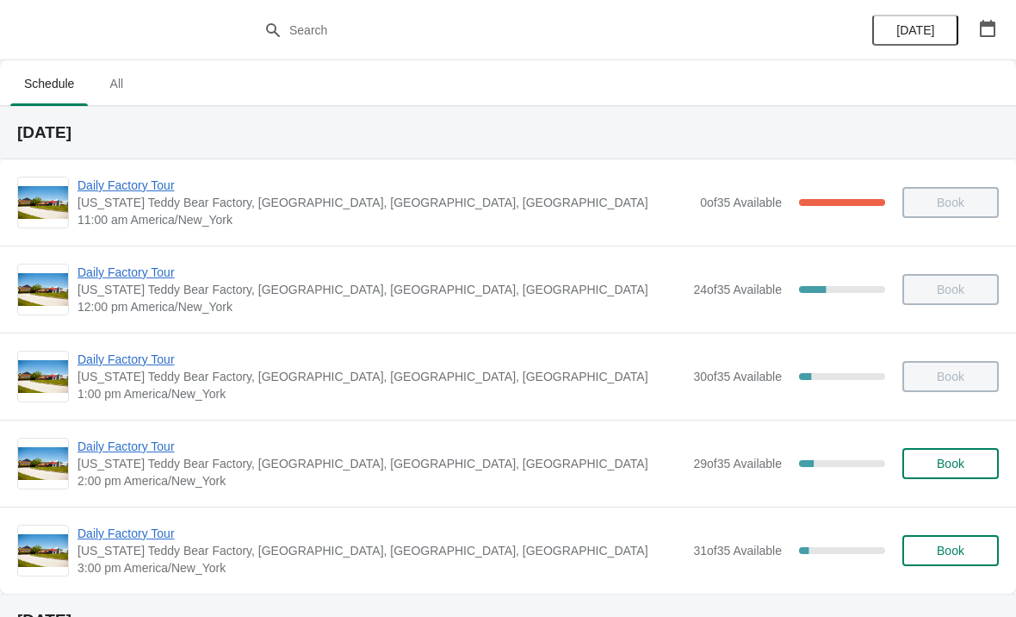
click at [106, 454] on span "Daily Factory Tour" at bounding box center [381, 446] width 607 height 17
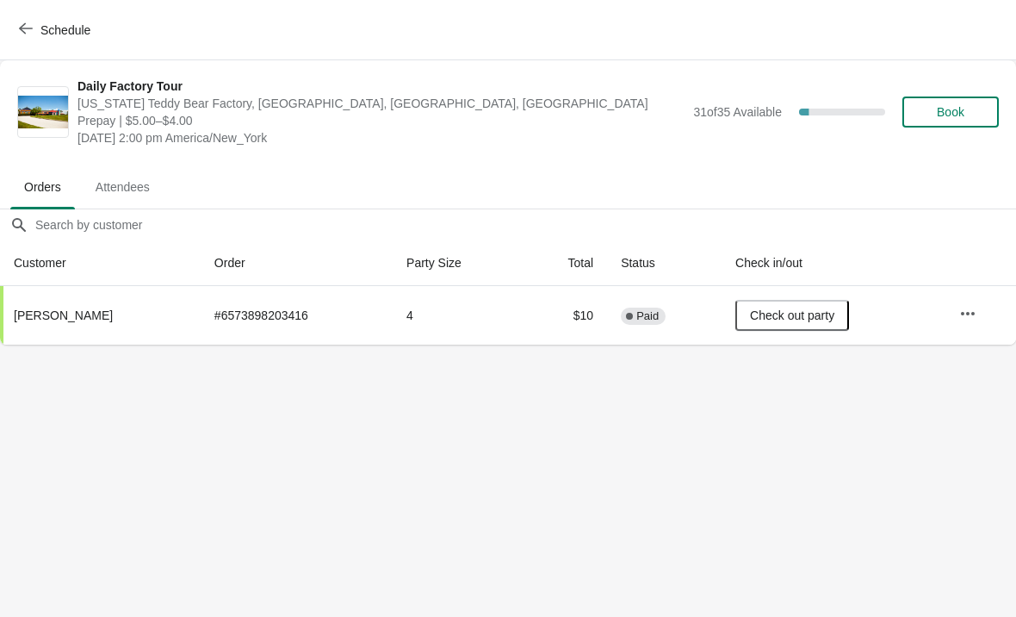
click at [9, 30] on button "Schedule" at bounding box center [57, 30] width 96 height 31
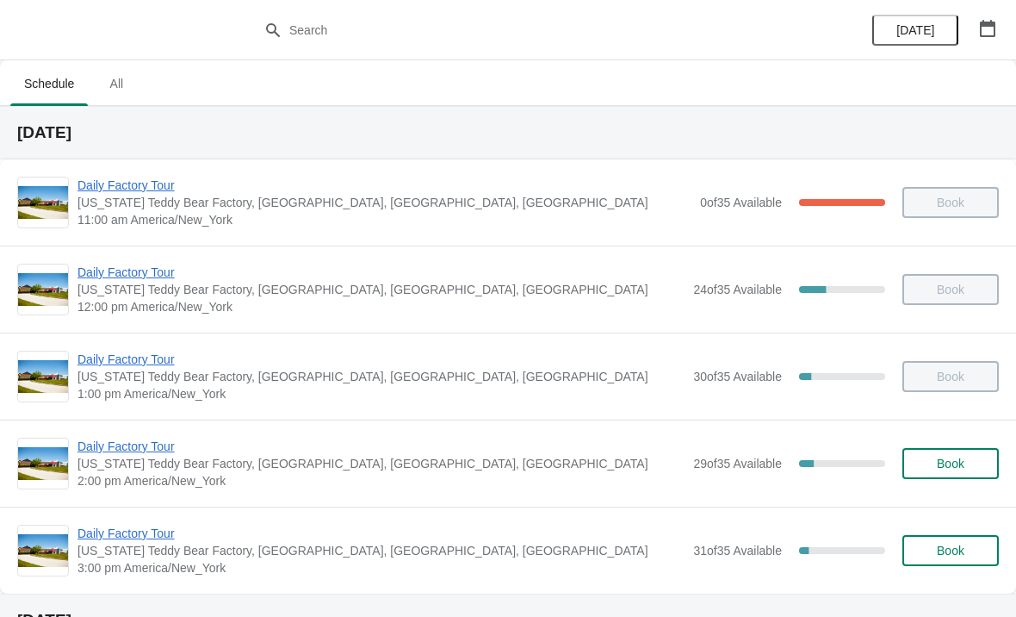
click at [113, 538] on span "Daily Factory Tour" at bounding box center [381, 533] width 607 height 17
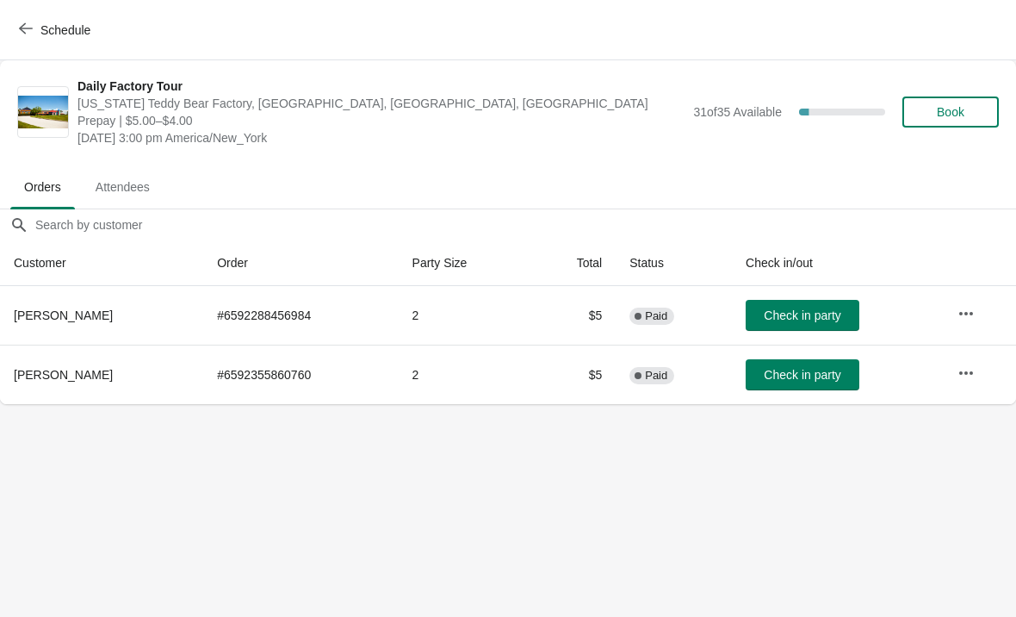
click at [25, 23] on icon "button" at bounding box center [26, 28] width 14 height 11
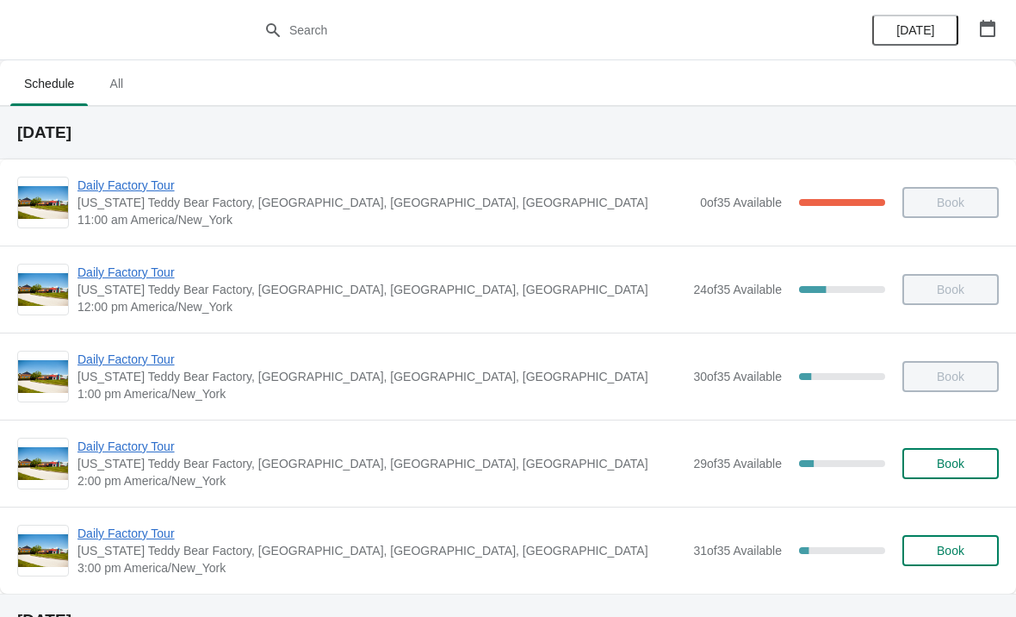
click at [101, 452] on span "Daily Factory Tour" at bounding box center [381, 446] width 607 height 17
click at [133, 468] on span "[US_STATE] Teddy Bear Factory, [GEOGRAPHIC_DATA], [GEOGRAPHIC_DATA], [GEOGRAPHI…" at bounding box center [381, 463] width 607 height 17
click at [122, 424] on div "Daily Factory Tour Vermont Teddy Bear Factory, Shelburne Road, Shelburne, VT, U…" at bounding box center [508, 462] width 1016 height 87
click at [126, 450] on span "Daily Factory Tour" at bounding box center [381, 446] width 607 height 17
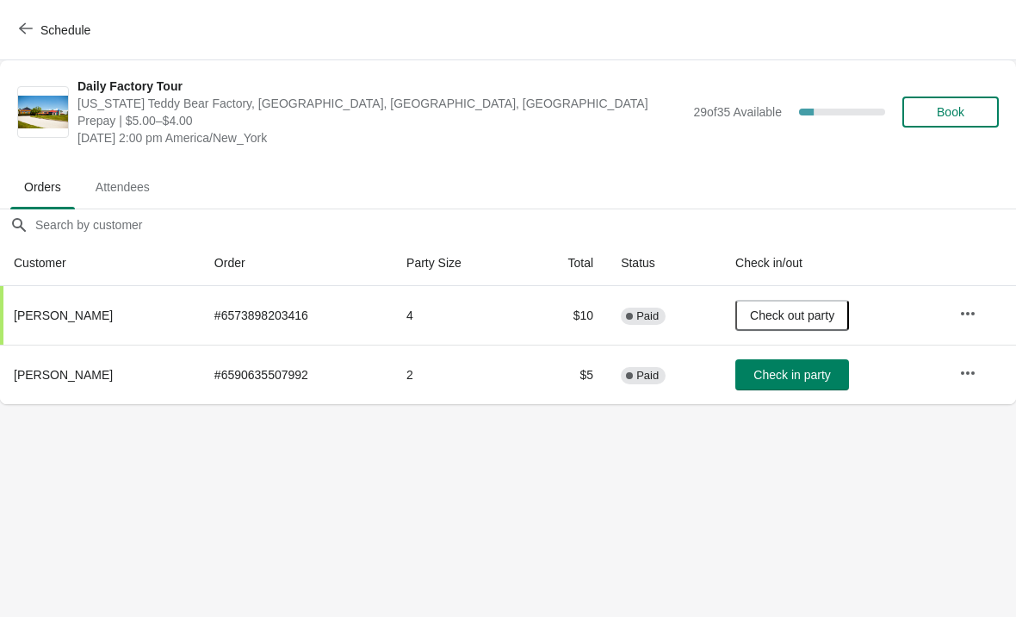
click at [29, 34] on icon "button" at bounding box center [26, 29] width 14 height 14
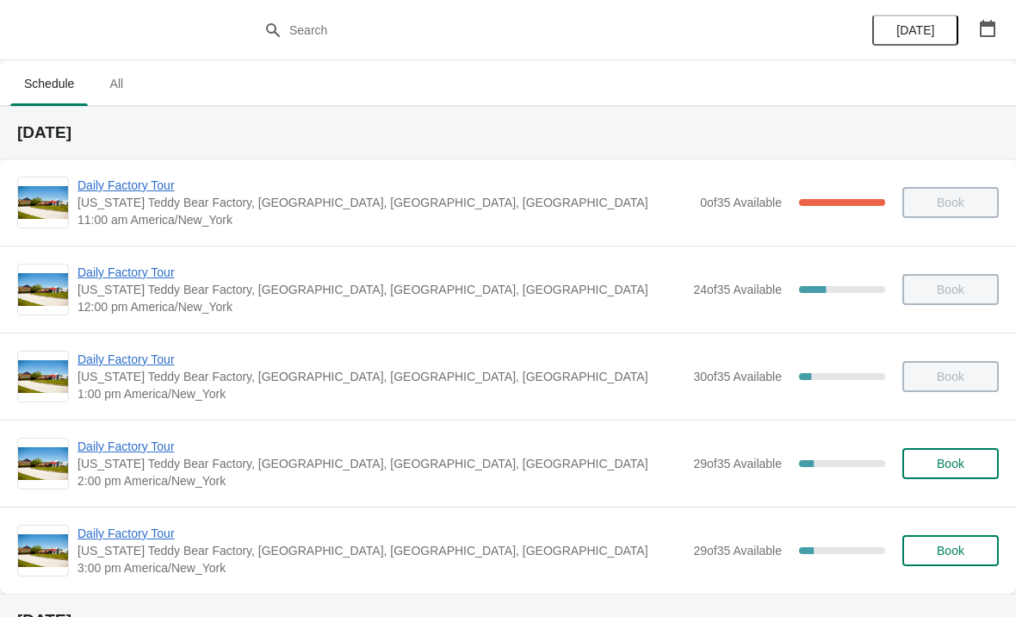
click at [139, 537] on span "Daily Factory Tour" at bounding box center [381, 533] width 607 height 17
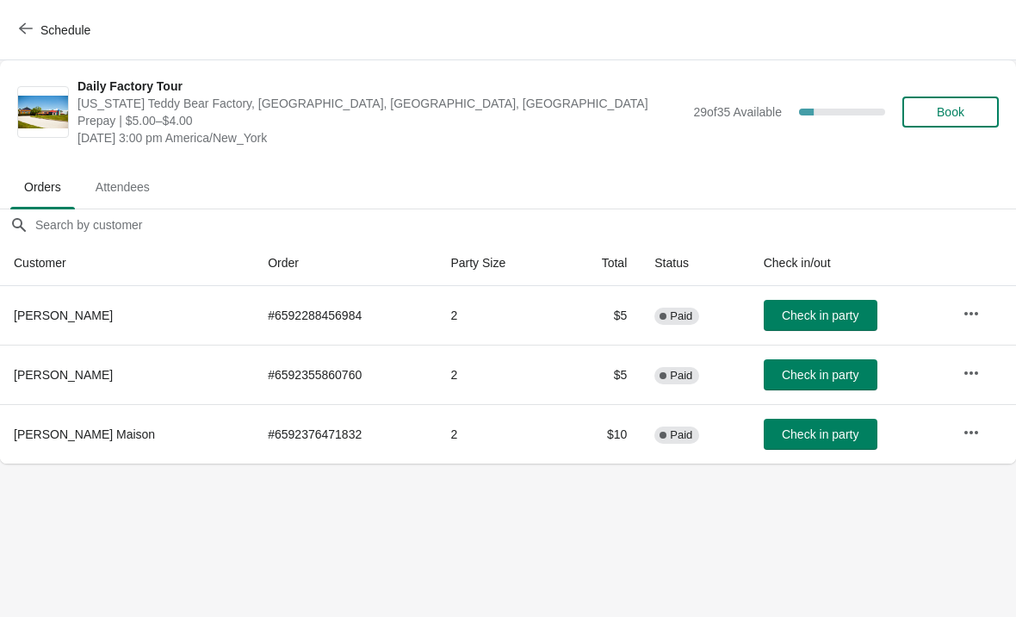
click at [20, 44] on button "Schedule" at bounding box center [57, 30] width 96 height 31
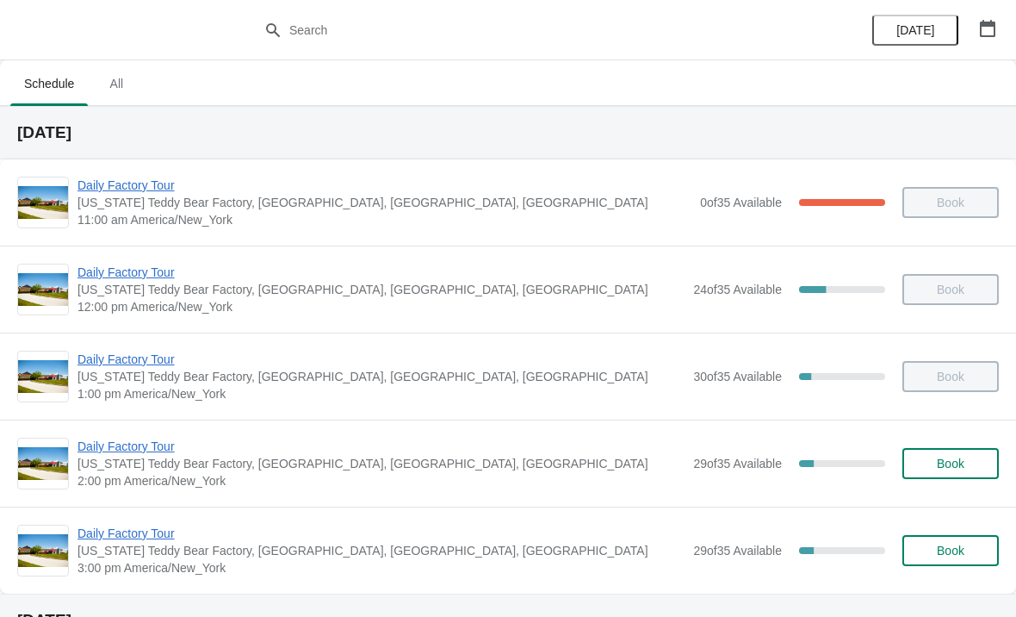
click at [146, 452] on span "Daily Factory Tour" at bounding box center [381, 446] width 607 height 17
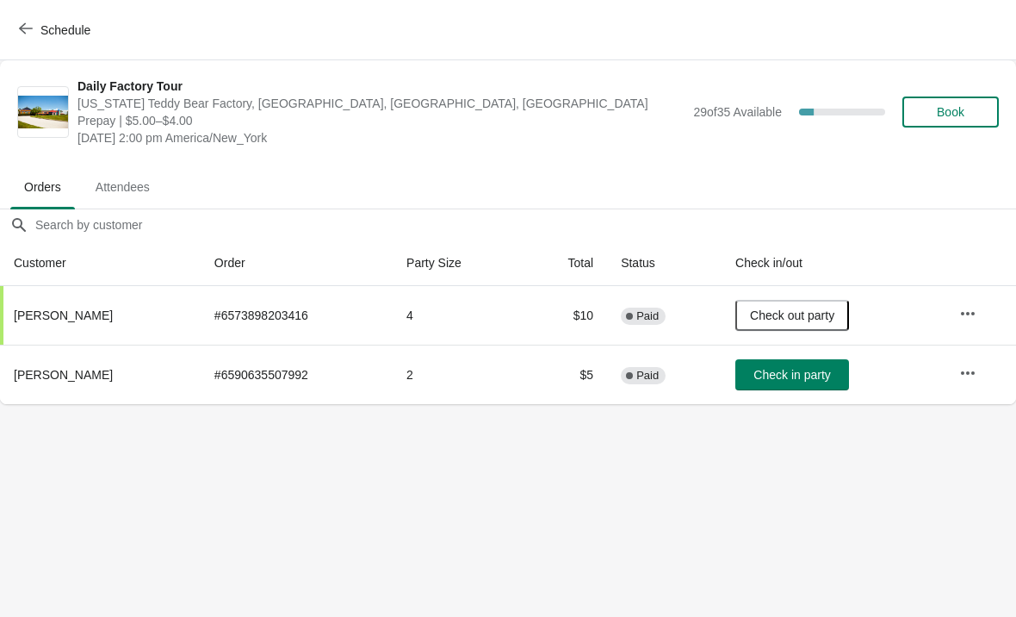
click at [588, 413] on body "Schedule Daily Factory Tour Vermont Teddy Bear Factory, Shelburne Road, Shelbur…" at bounding box center [508, 308] width 1016 height 617
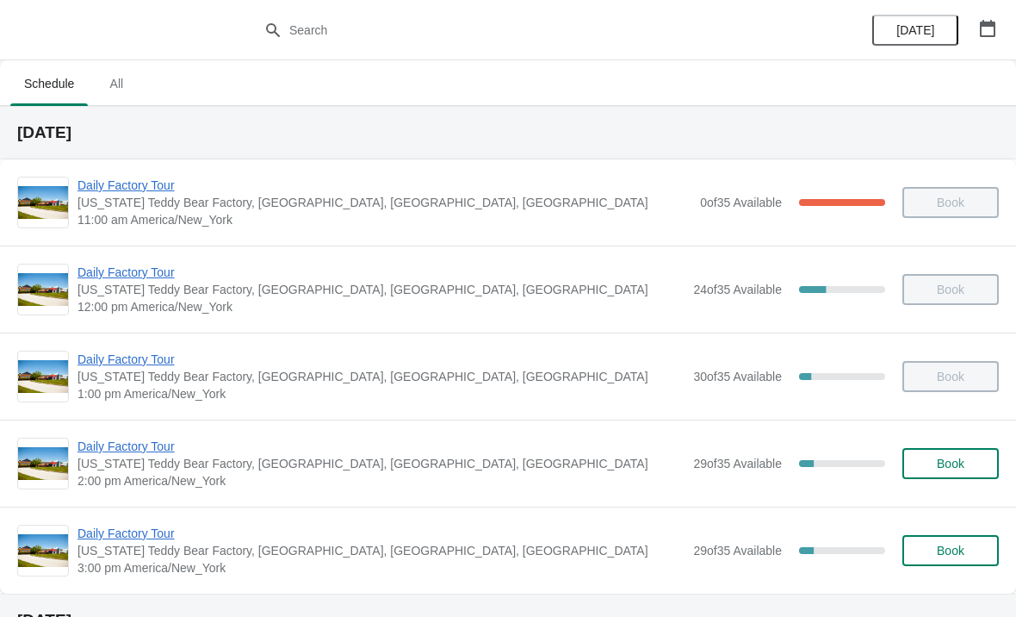
click at [127, 531] on span "Daily Factory Tour" at bounding box center [381, 533] width 607 height 17
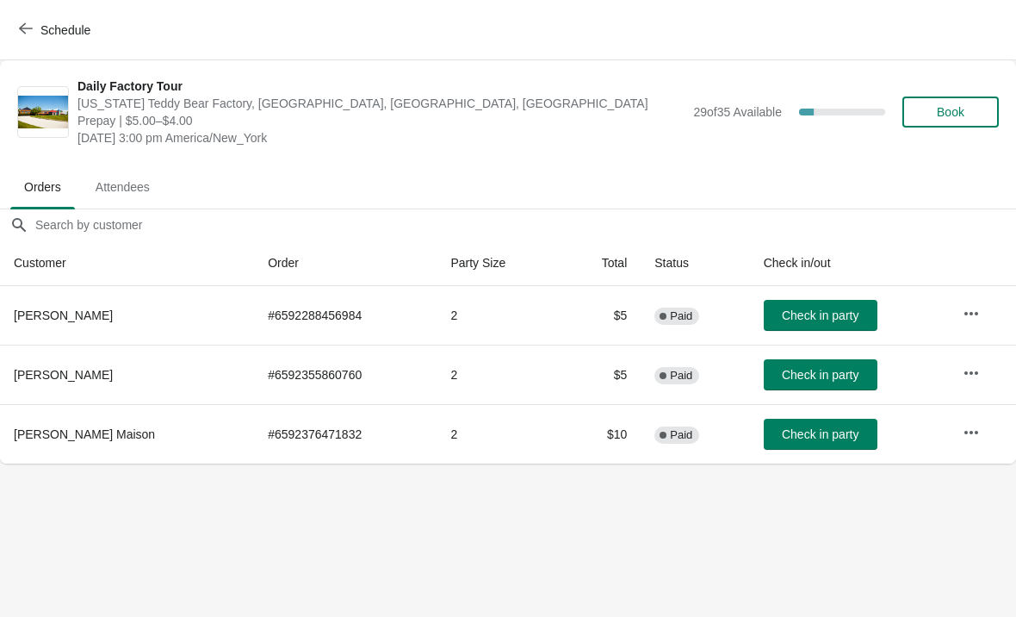
click at [830, 378] on span "Check in party" at bounding box center [820, 375] width 77 height 14
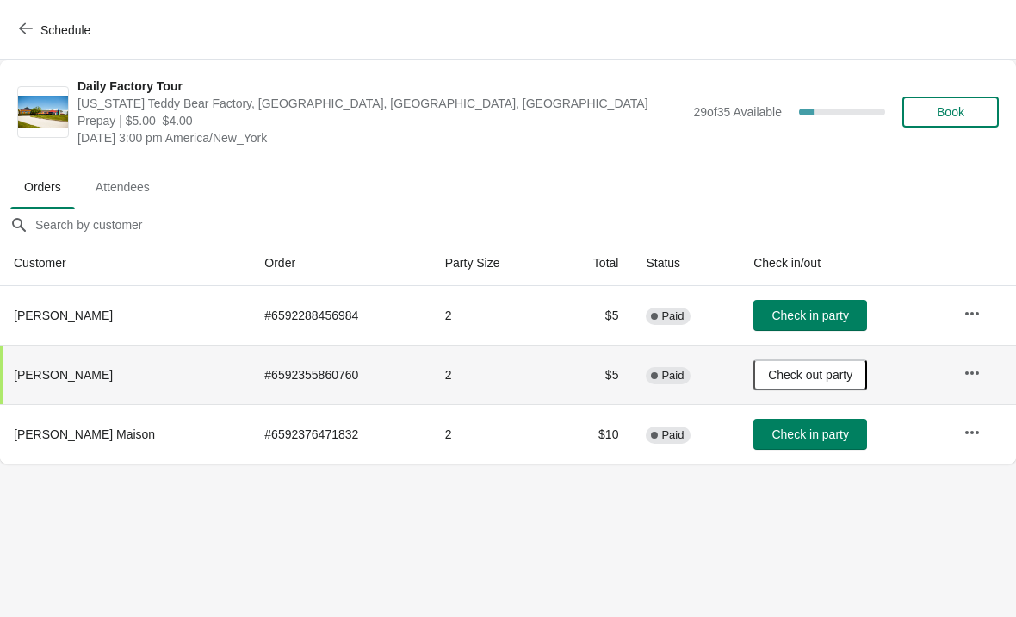
click at [790, 438] on span "Check in party" at bounding box center [810, 434] width 77 height 14
